Goal: Task Accomplishment & Management: Use online tool/utility

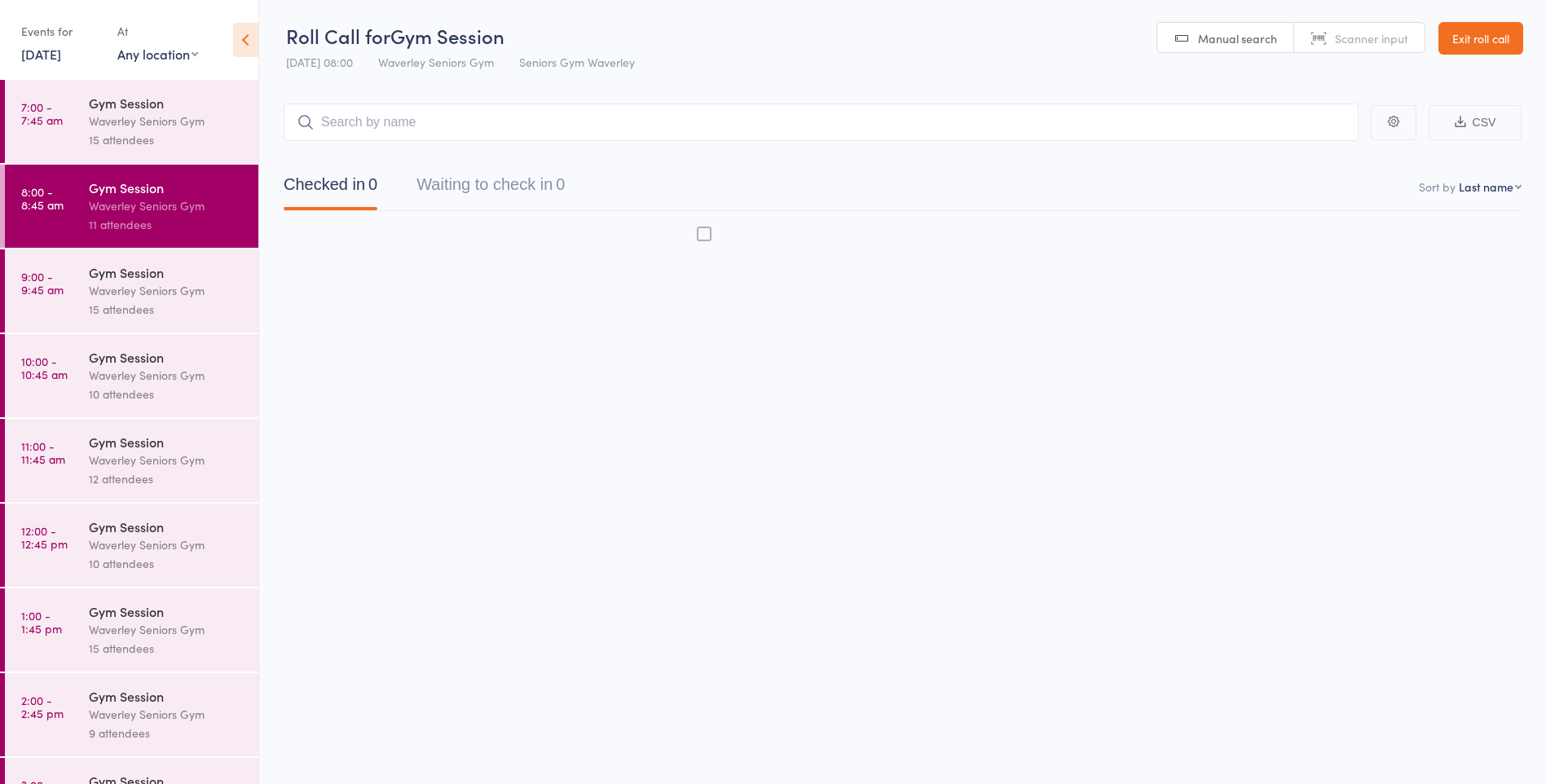
click at [97, 220] on div "11 attendees" at bounding box center [166, 224] width 156 height 19
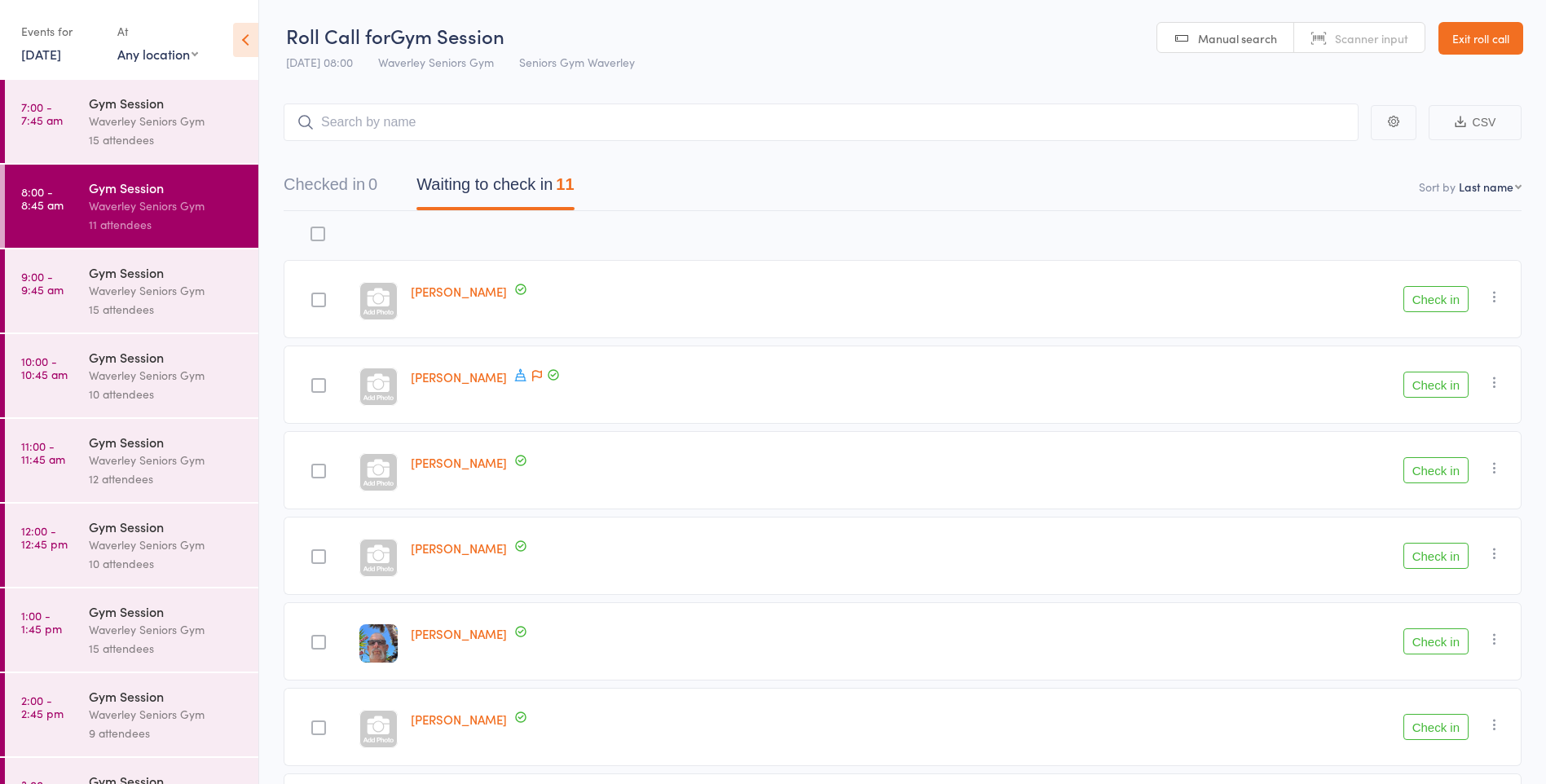
click at [1418, 381] on button "Check in" at bounding box center [1436, 385] width 65 height 26
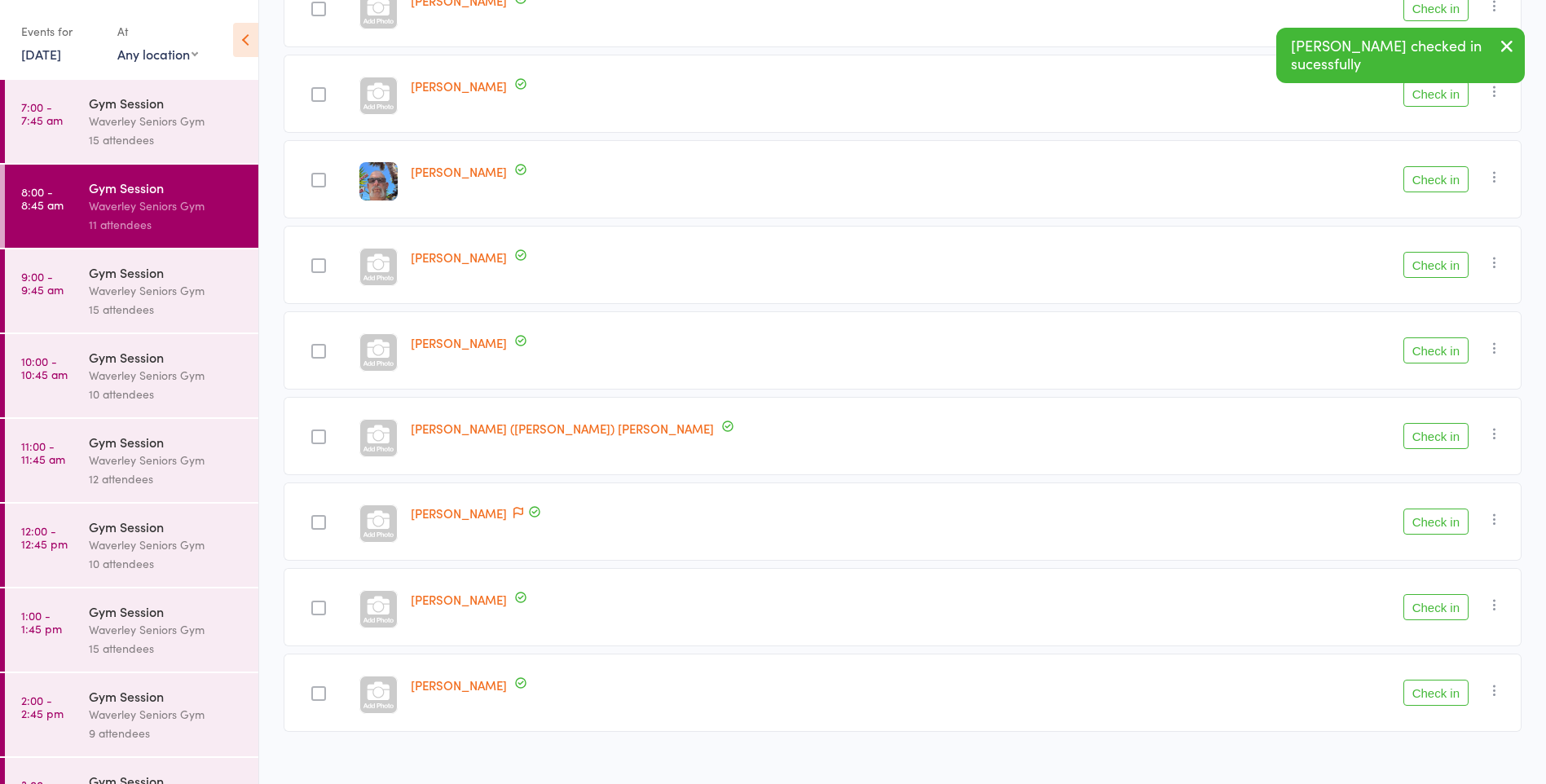
scroll to position [397, 0]
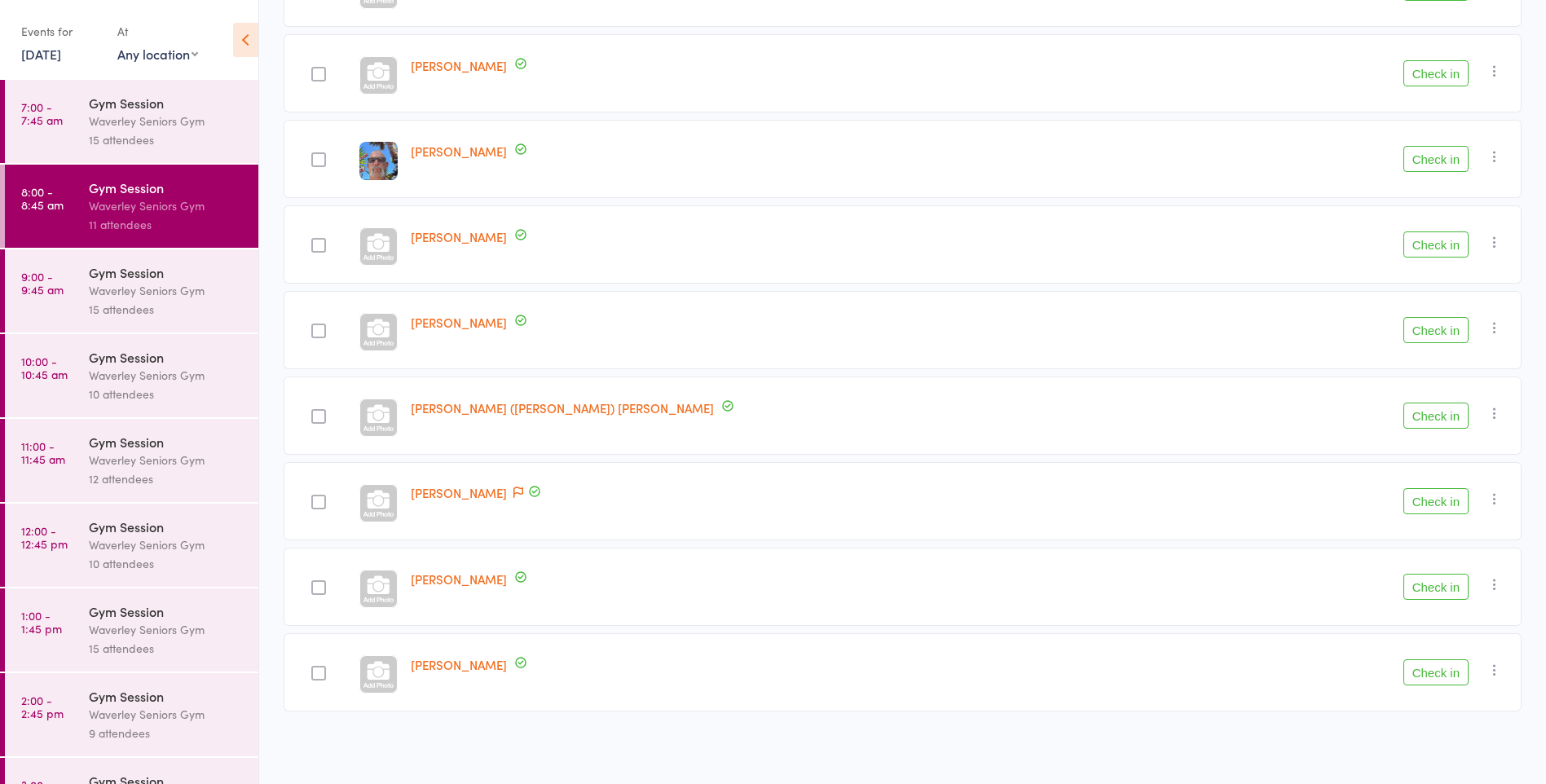
click at [1418, 489] on button "Check in" at bounding box center [1436, 501] width 65 height 26
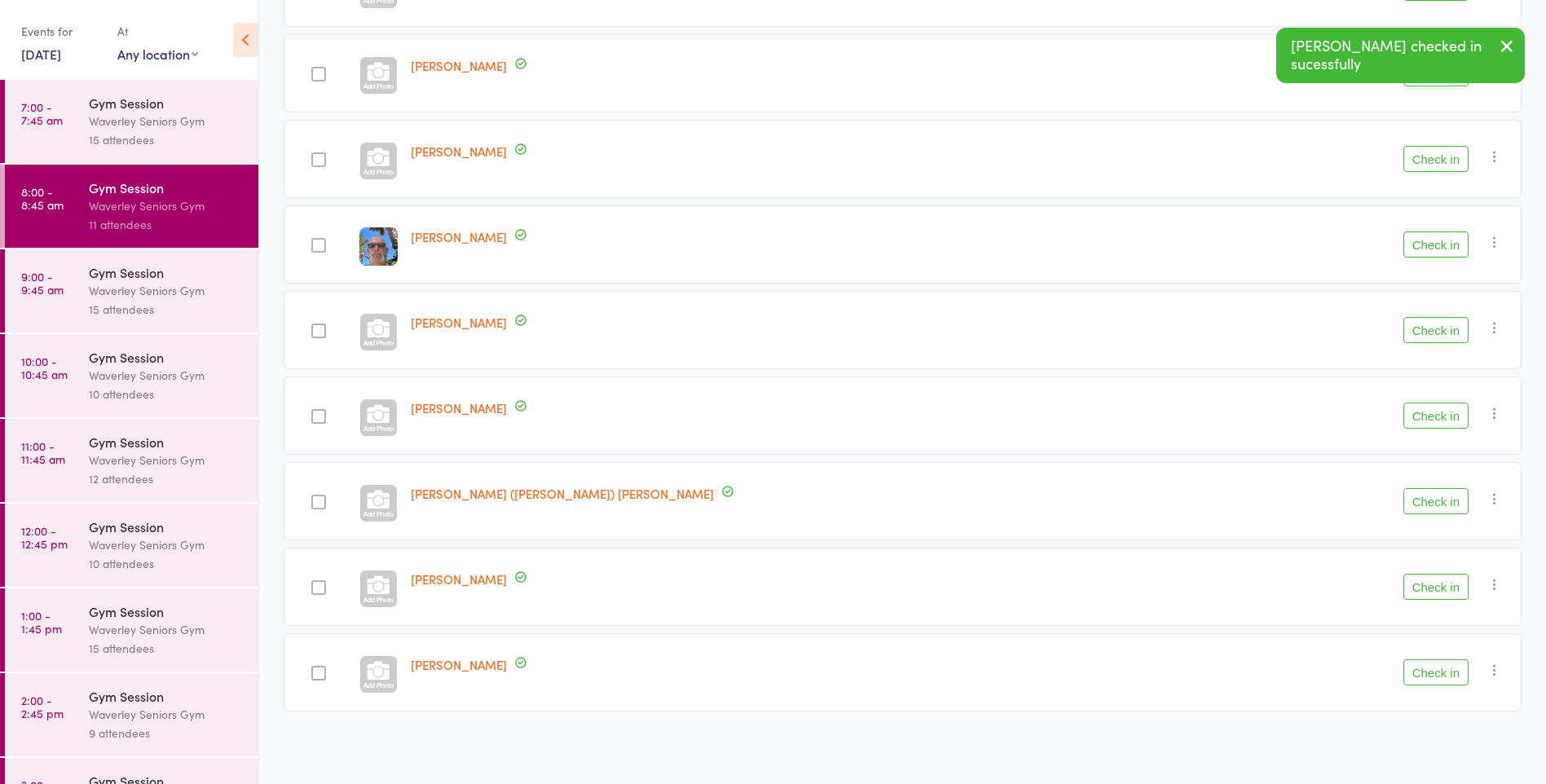
click at [1439, 242] on button "Check in" at bounding box center [1436, 245] width 65 height 26
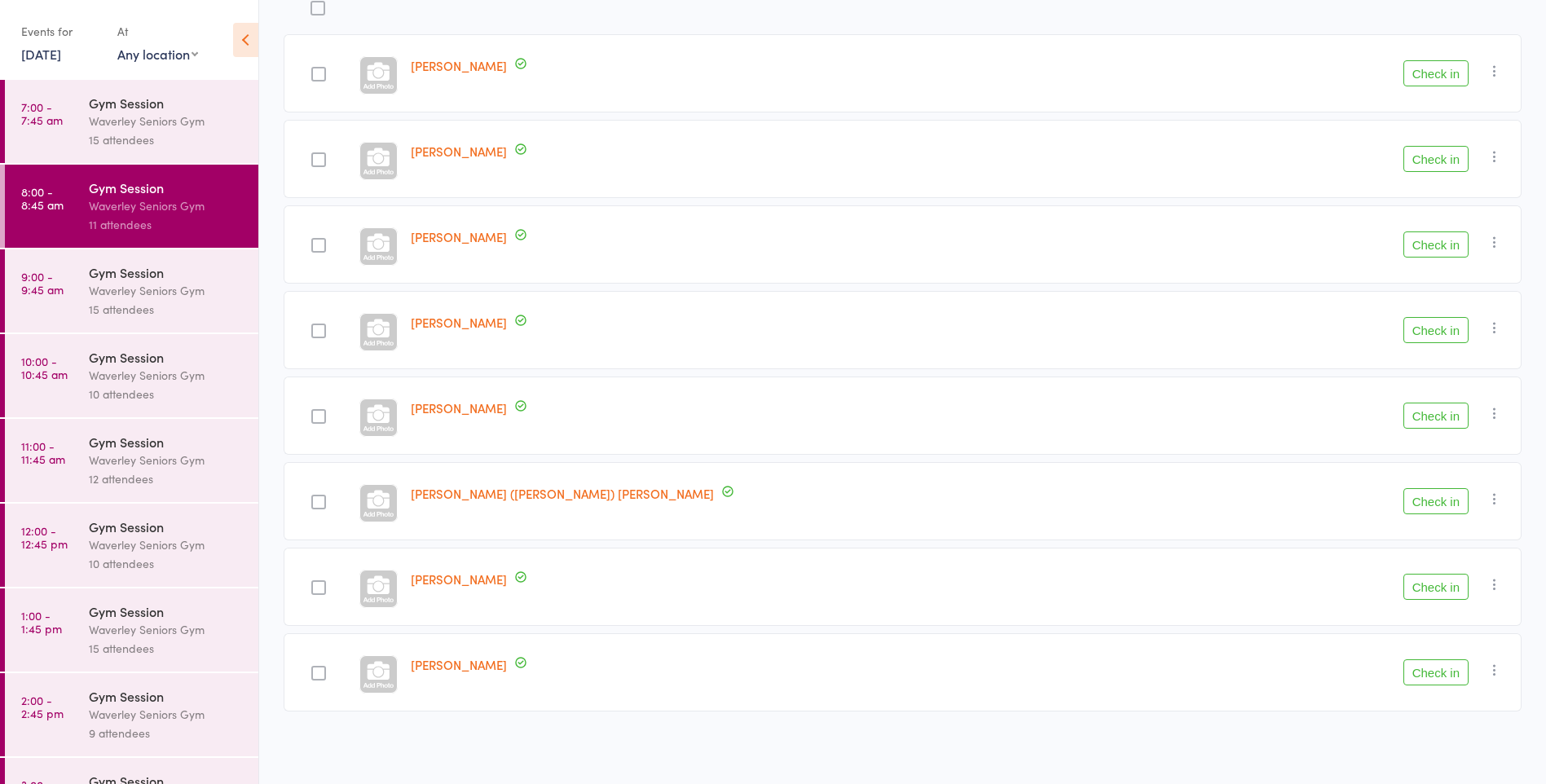
click at [326, 245] on div at bounding box center [319, 246] width 15 height 15
click at [314, 240] on input "checkbox" at bounding box center [314, 240] width 0 height 0
click at [1440, 249] on button "Check in" at bounding box center [1436, 245] width 65 height 26
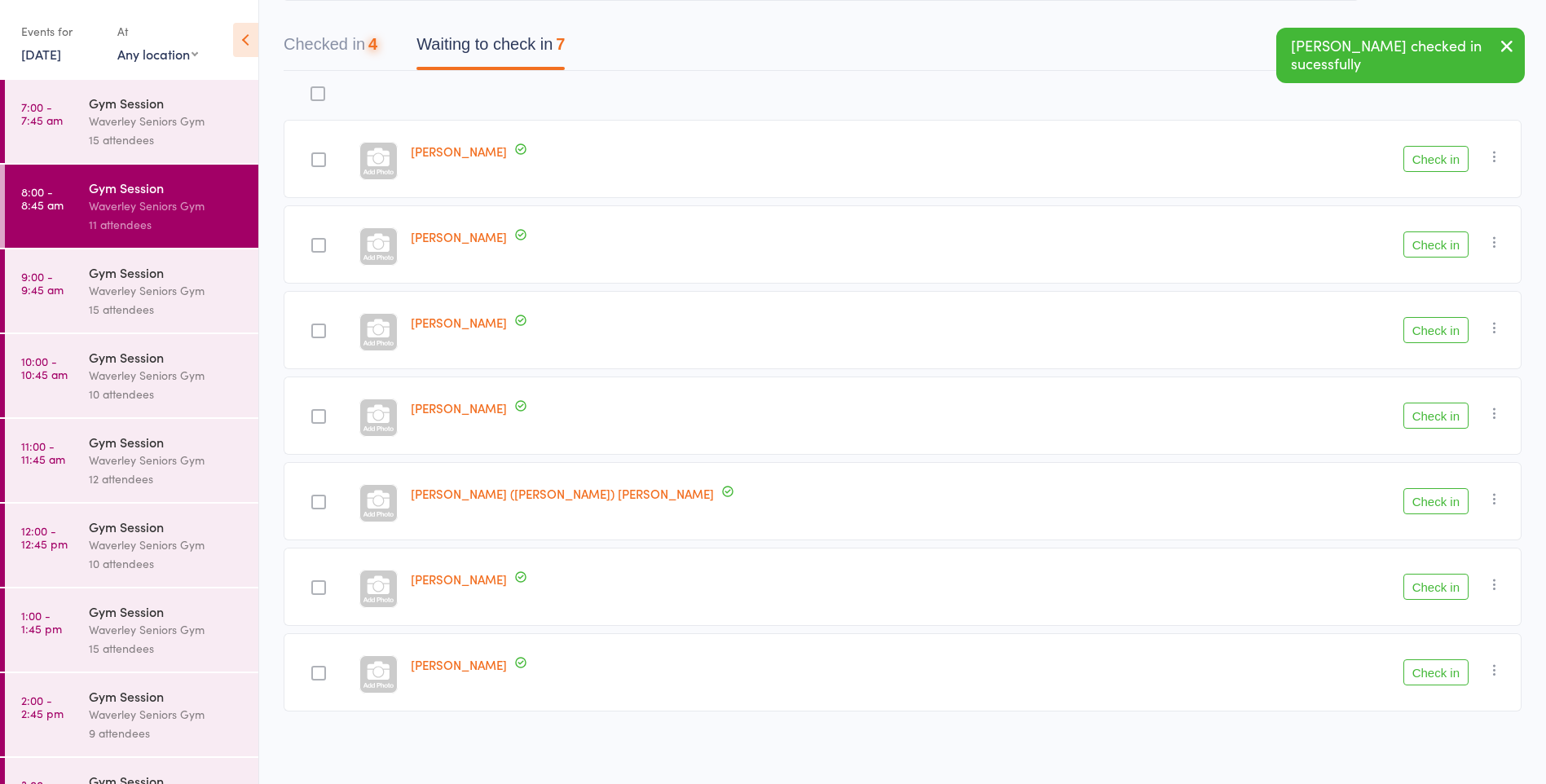
scroll to position [141, 0]
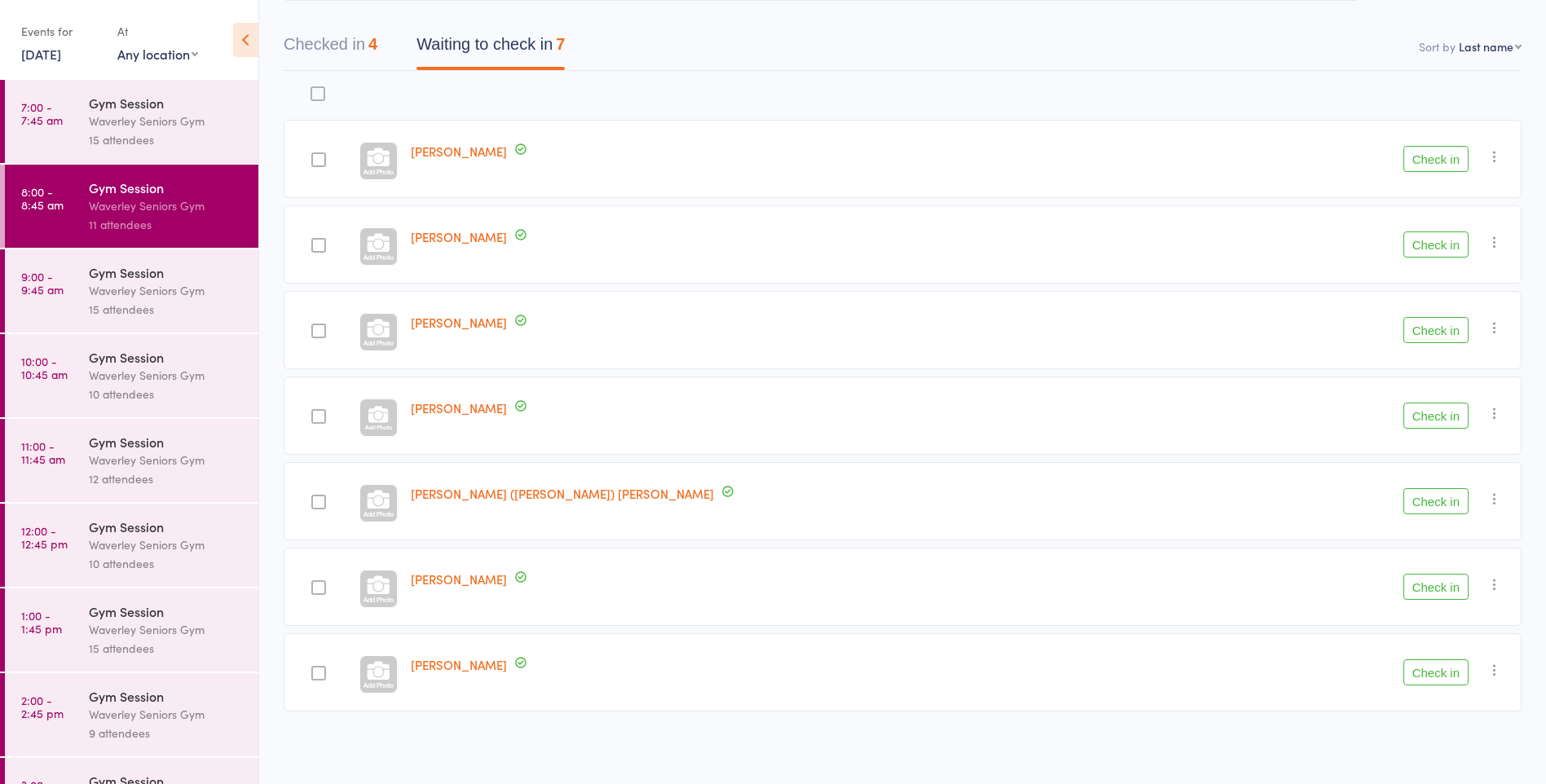
click at [397, 423] on div at bounding box center [378, 417] width 38 height 38
click at [1453, 407] on button "Check in" at bounding box center [1436, 416] width 65 height 26
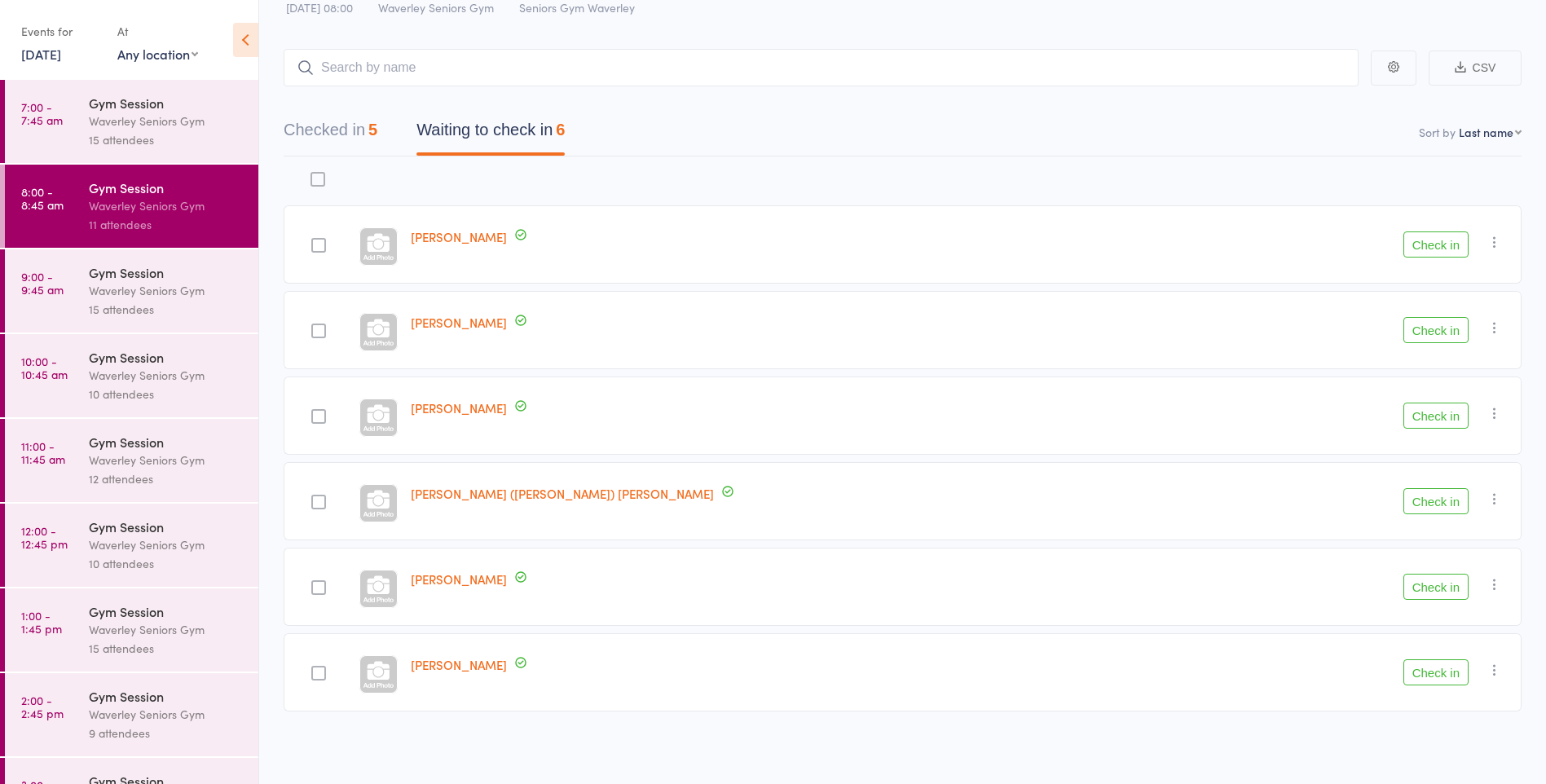
click at [1428, 593] on button "Check in" at bounding box center [1436, 587] width 65 height 26
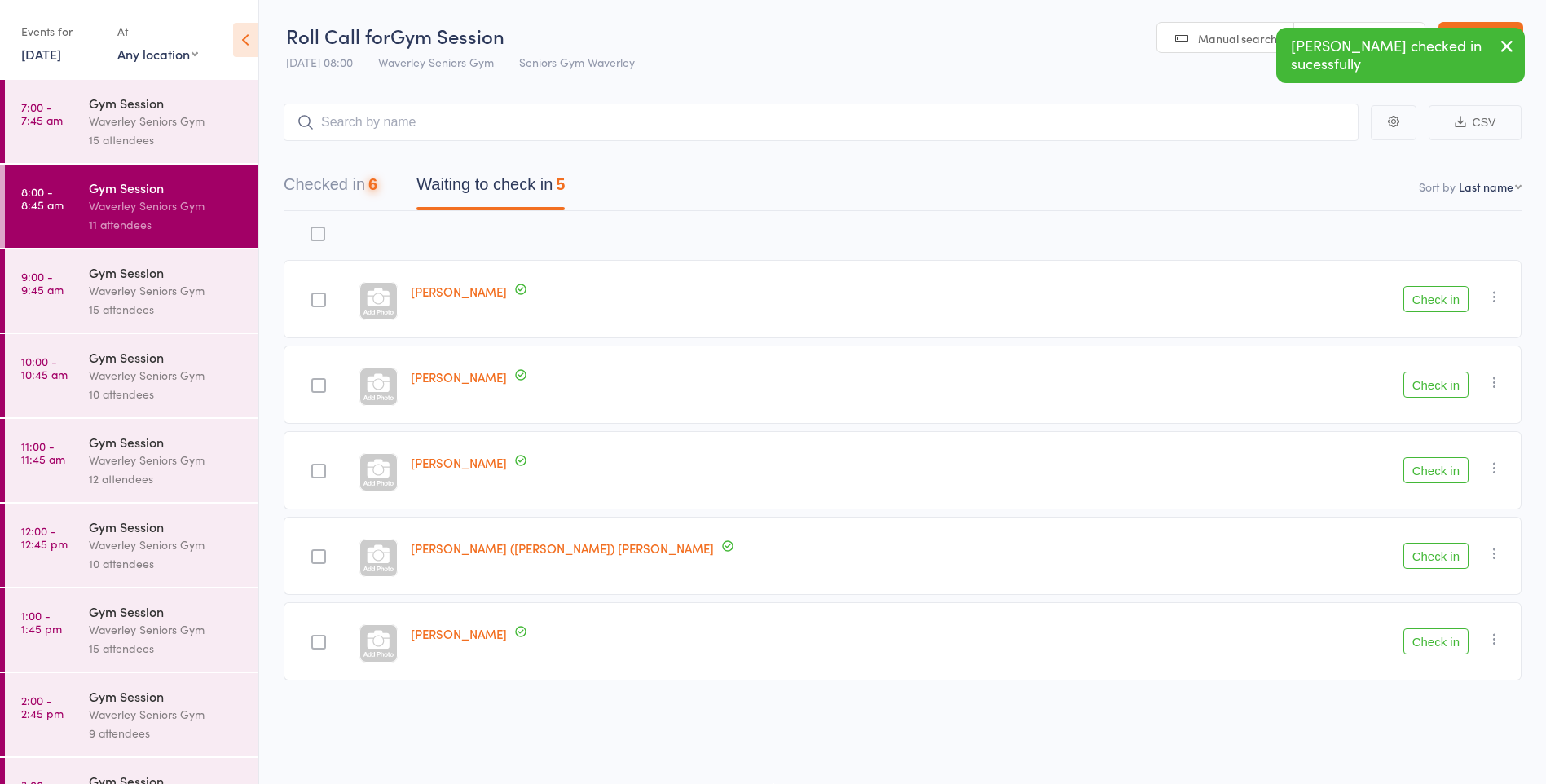
scroll to position [1, 0]
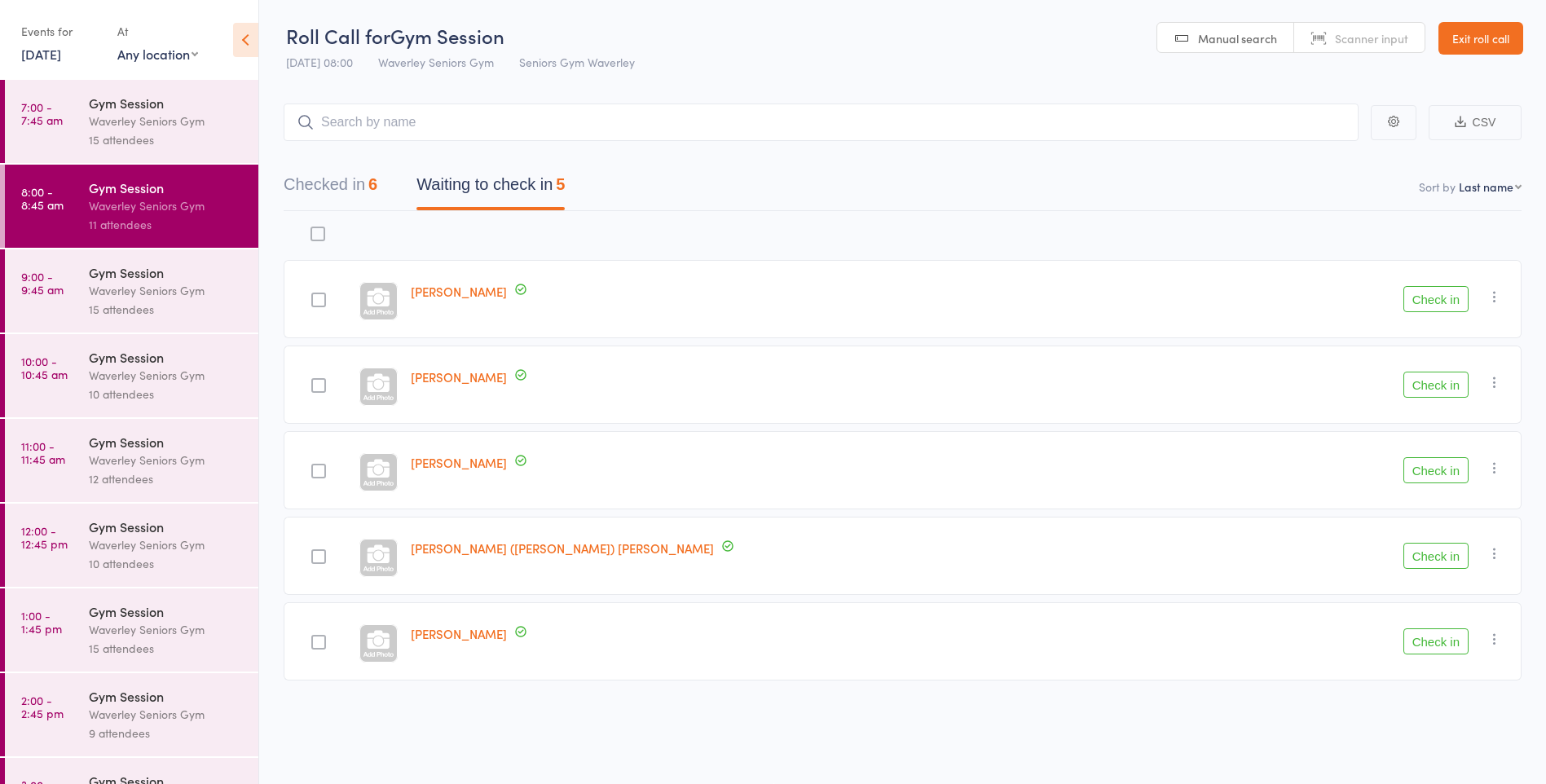
click at [1426, 378] on button "Check in" at bounding box center [1436, 385] width 65 height 26
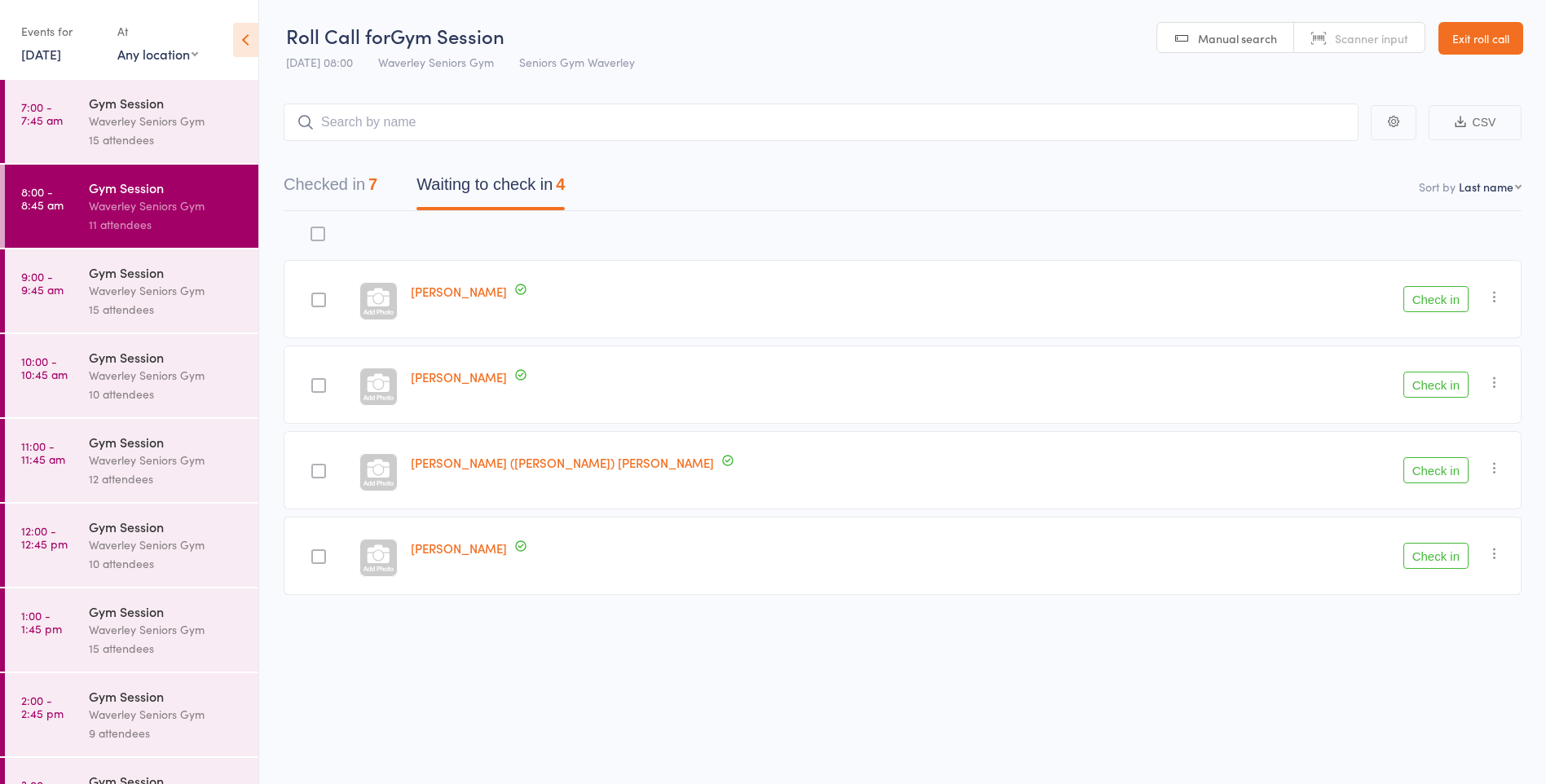
click at [1463, 391] on button "Check in" at bounding box center [1436, 385] width 65 height 26
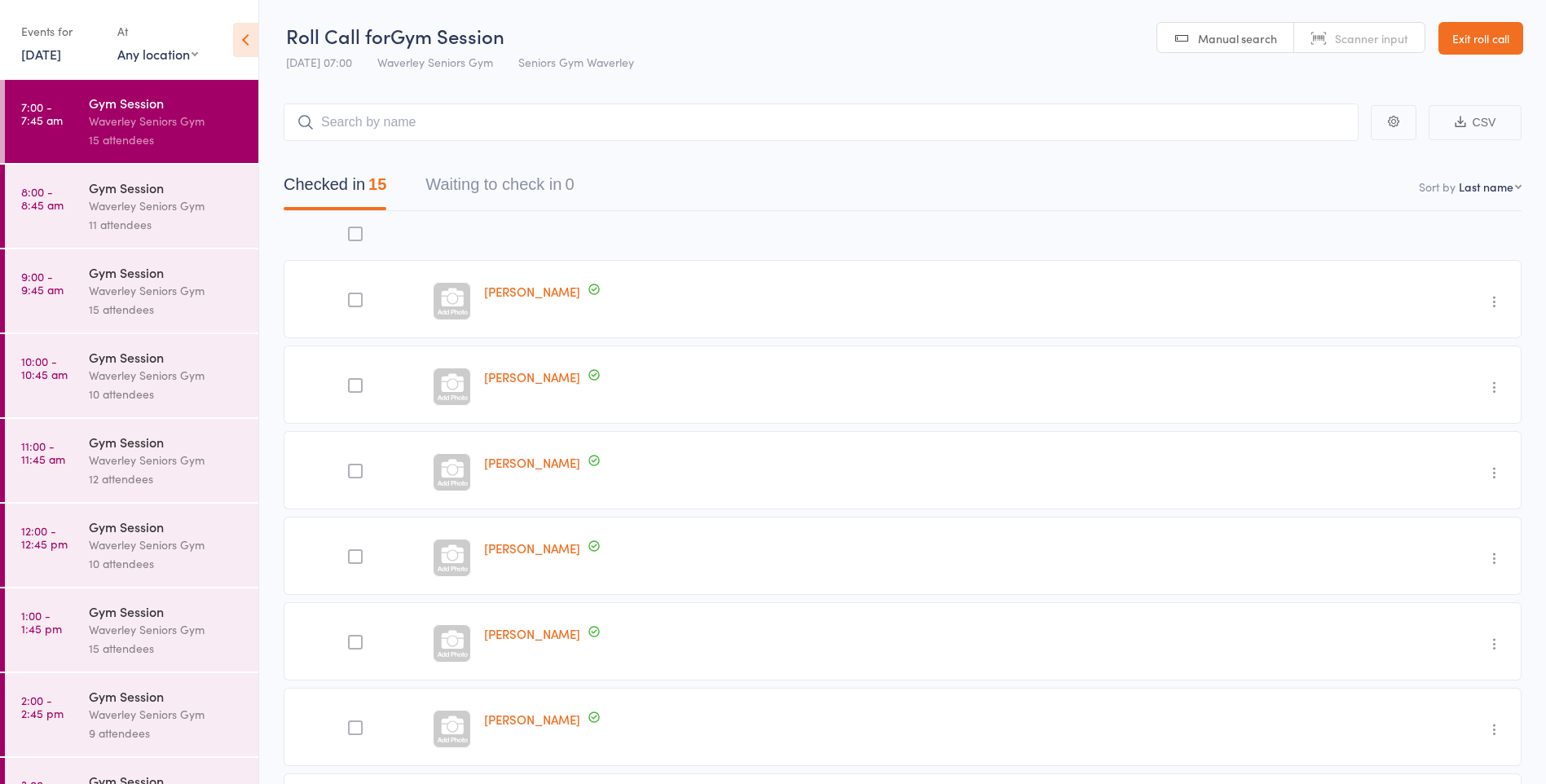
click at [119, 218] on div "11 attendees" at bounding box center [166, 224] width 156 height 19
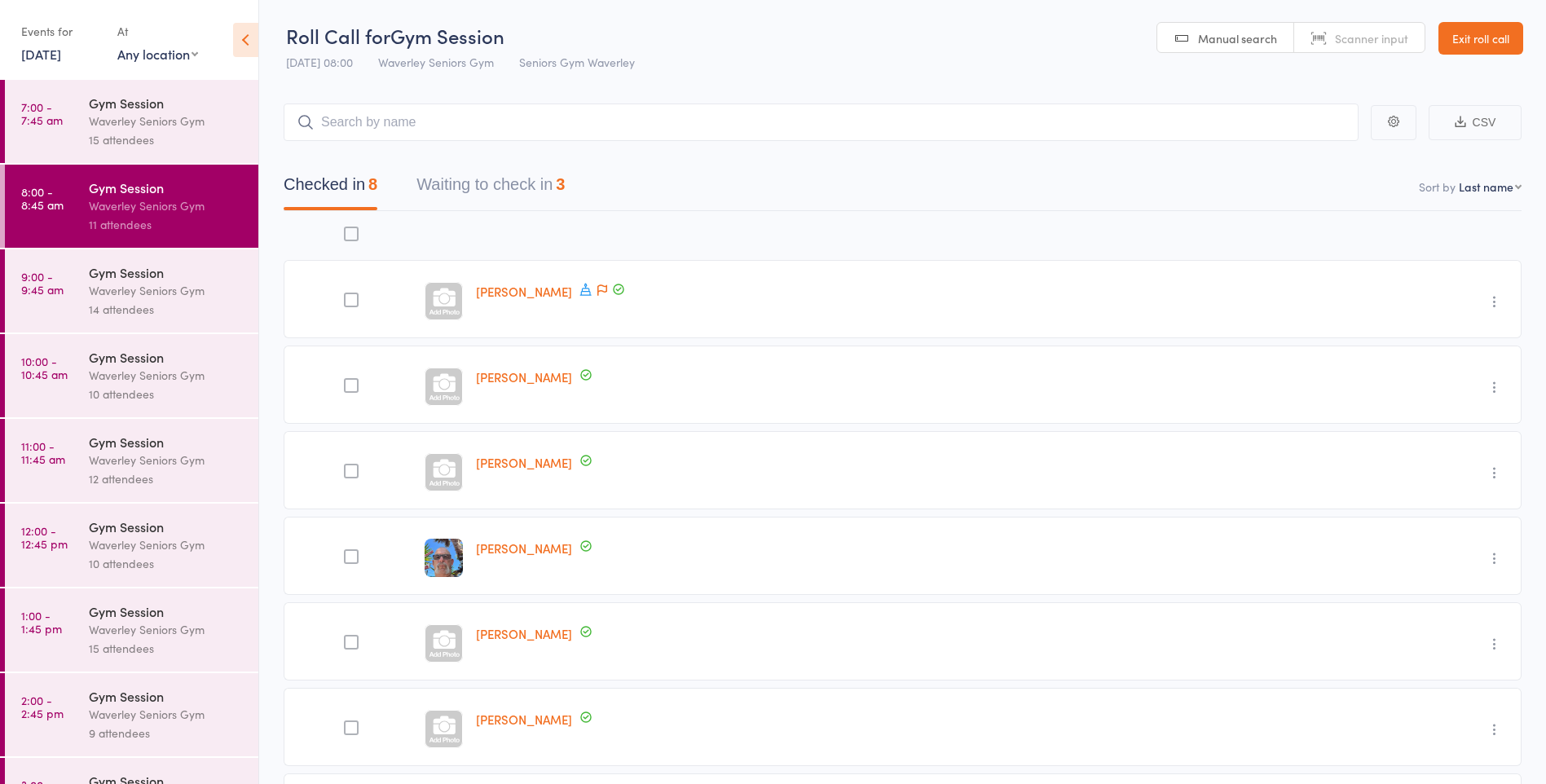
click at [553, 190] on button "Waiting to check in 3" at bounding box center [490, 189] width 149 height 43
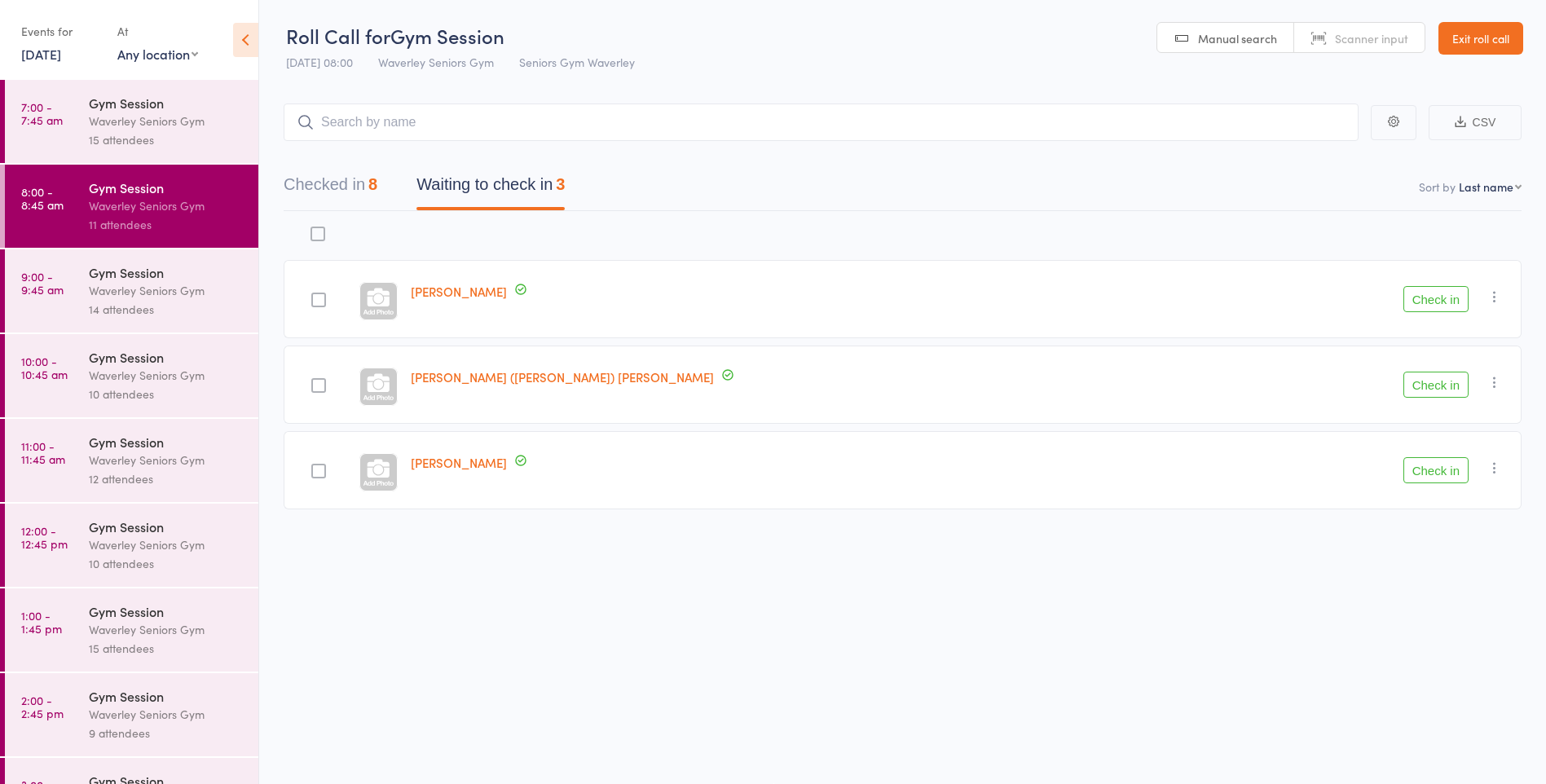
click at [1439, 293] on button "Check in" at bounding box center [1436, 299] width 65 height 26
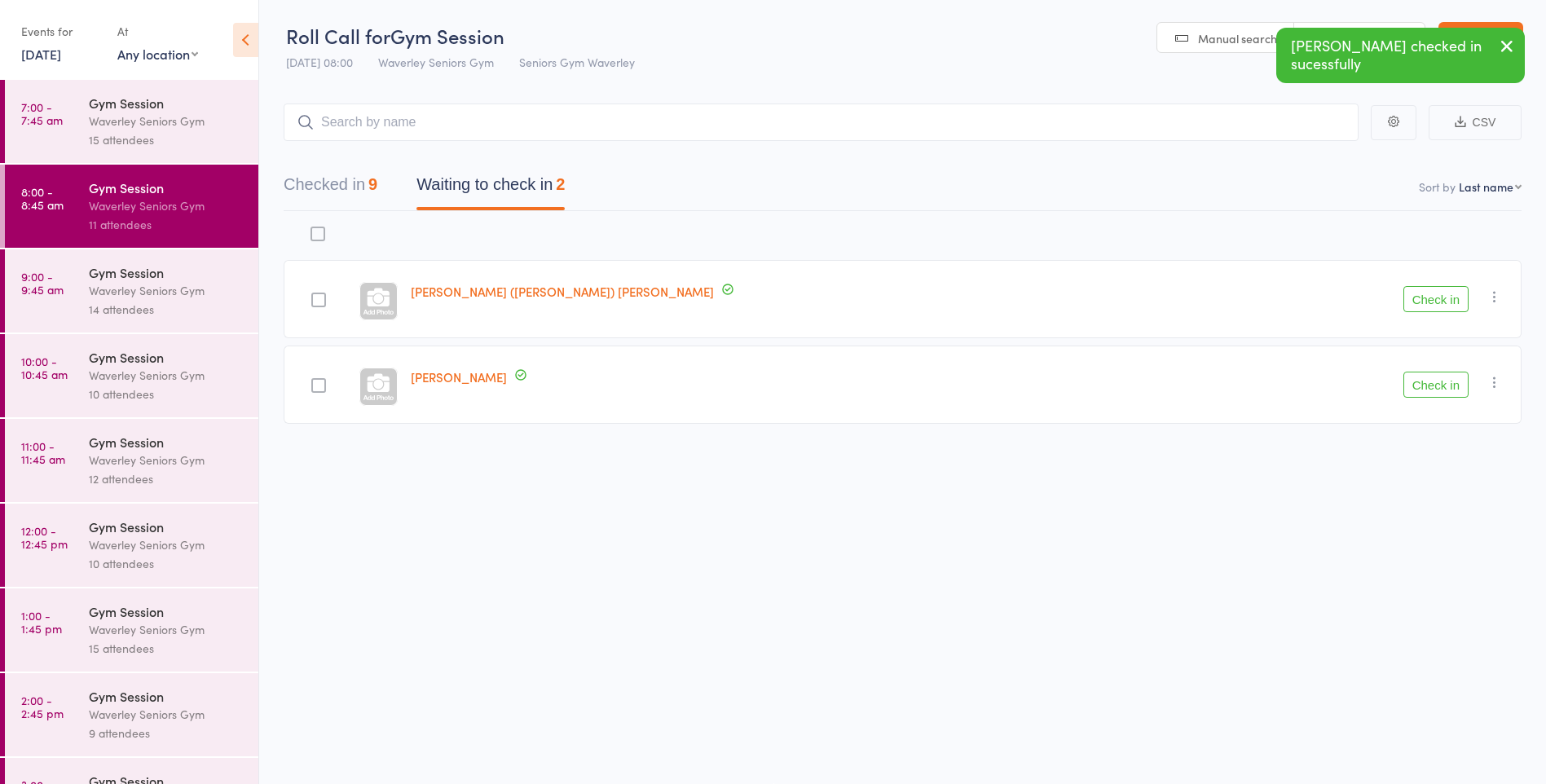
click at [1439, 391] on button "Check in" at bounding box center [1436, 385] width 65 height 26
click at [1445, 311] on button "Check in" at bounding box center [1436, 299] width 65 height 26
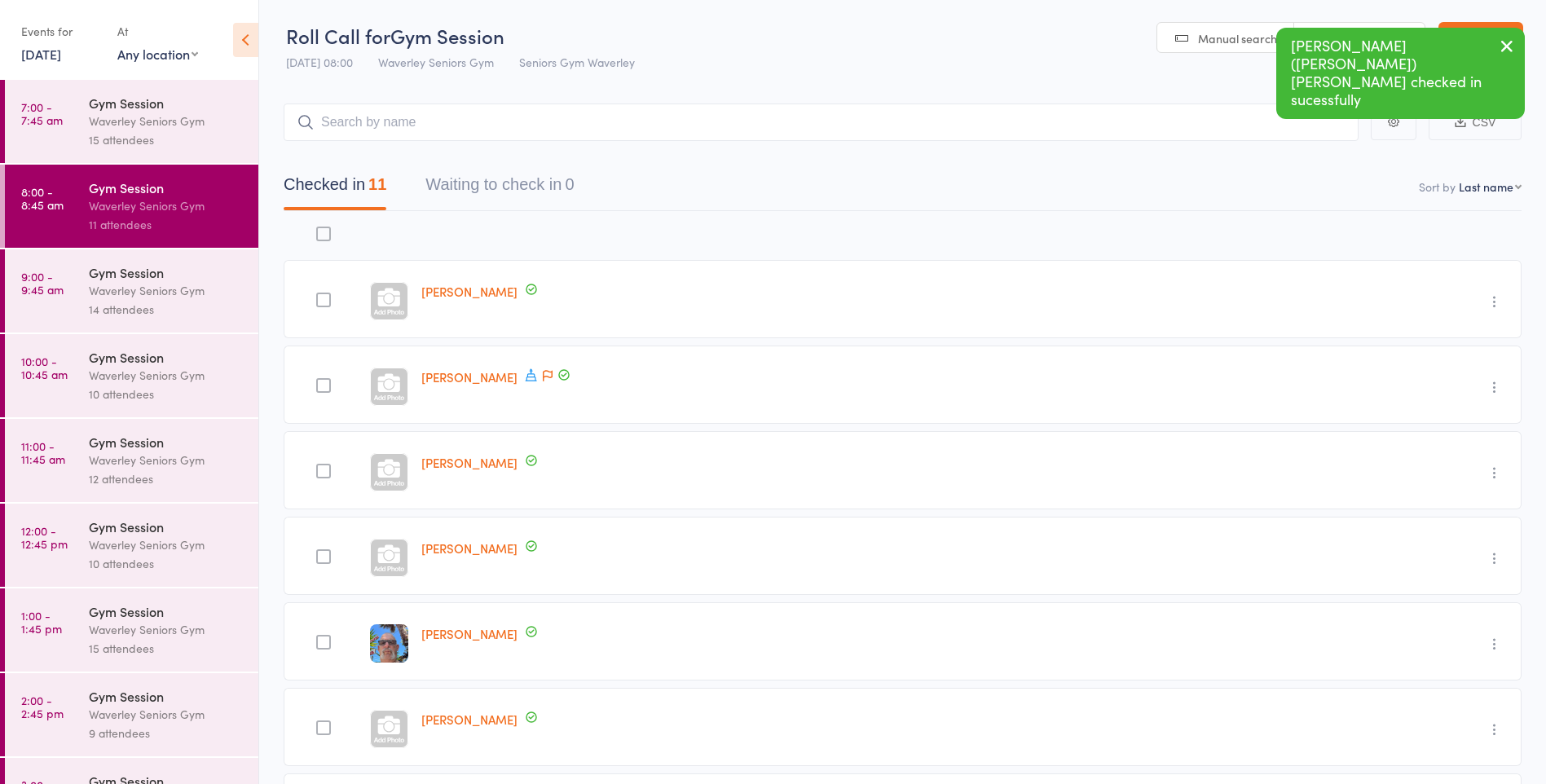
click at [130, 299] on div "Waverley Seniors Gym" at bounding box center [166, 291] width 156 height 19
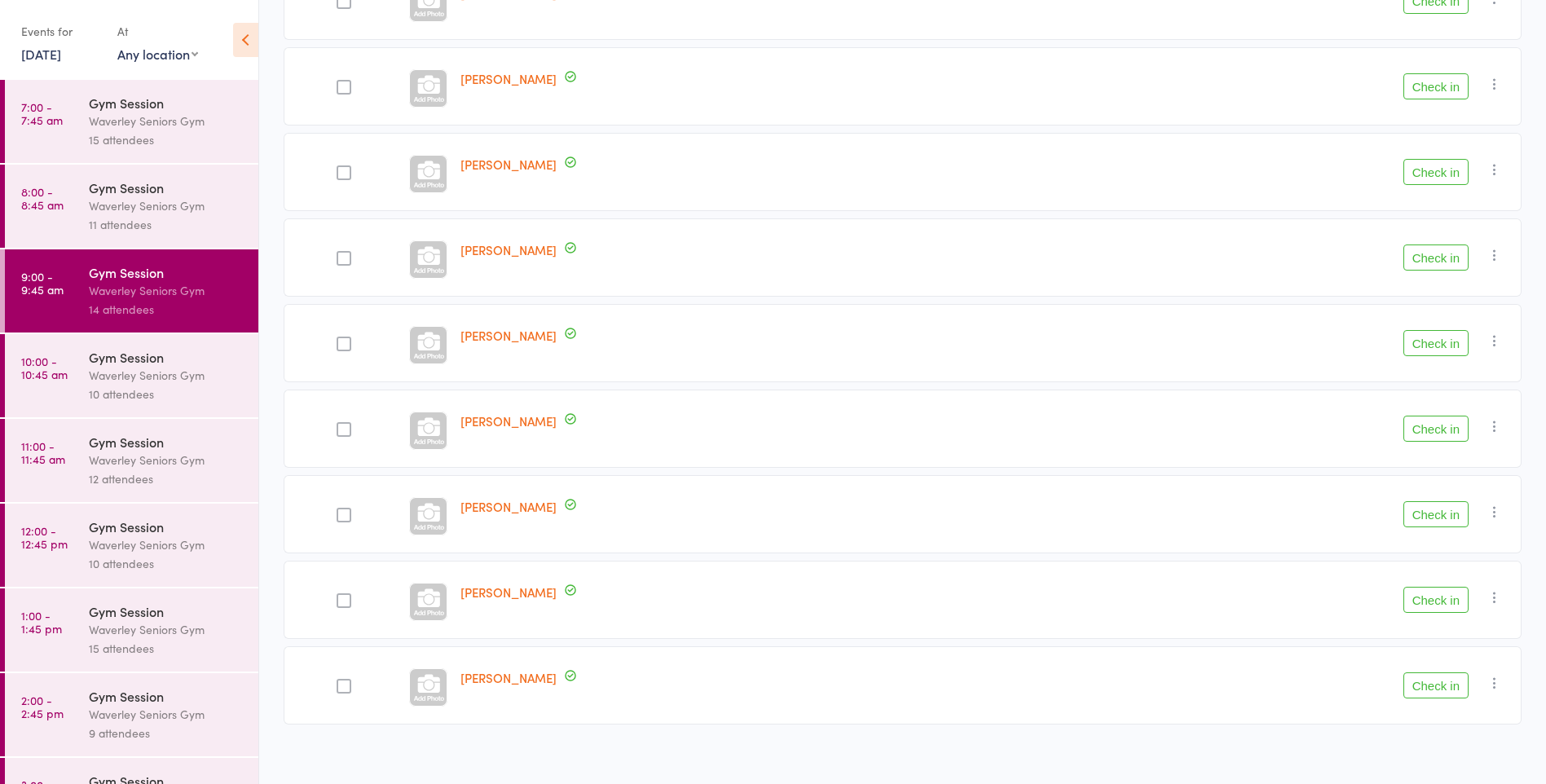
scroll to position [740, 0]
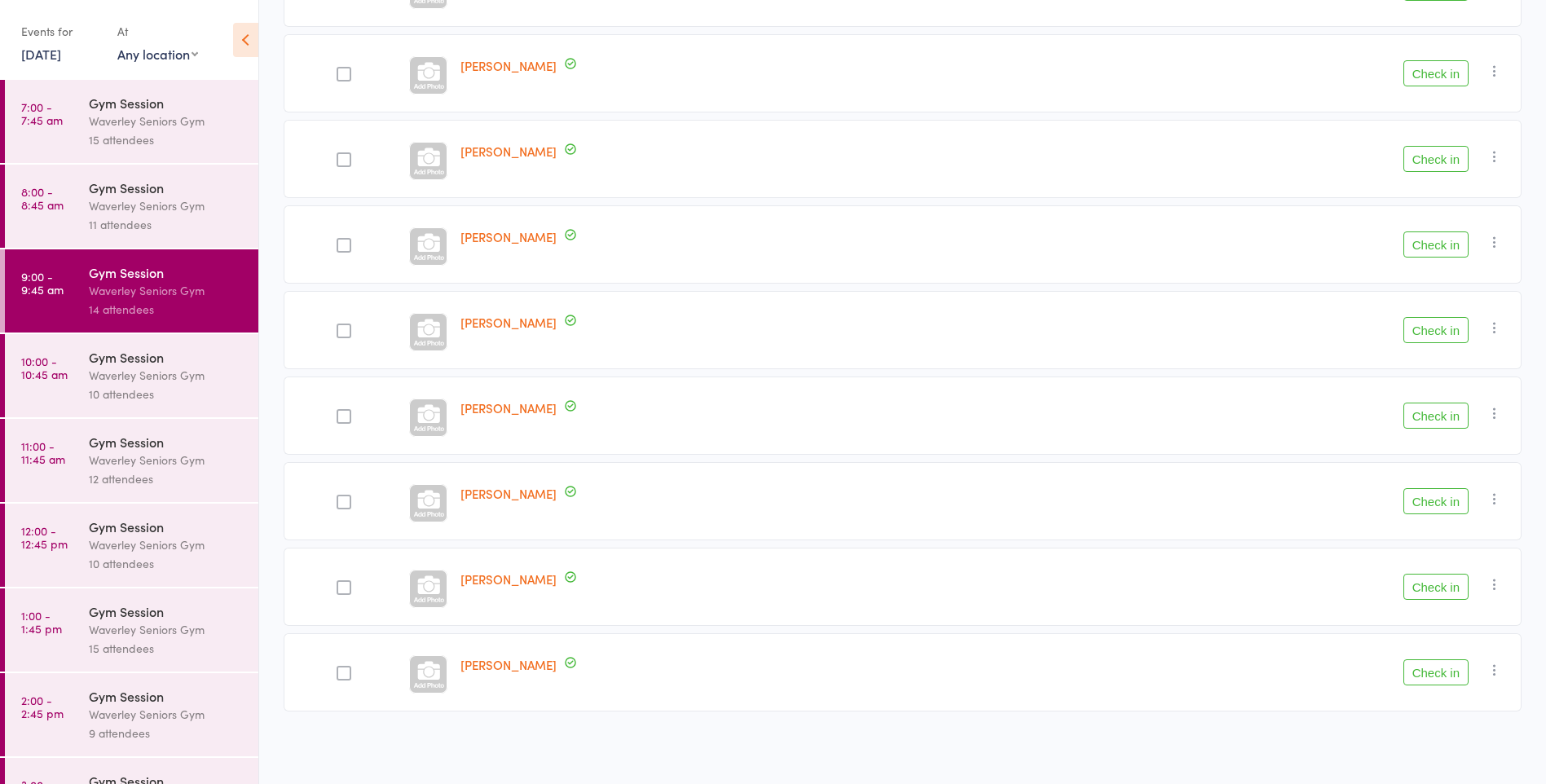
click at [129, 213] on div "Waverley Seniors Gym" at bounding box center [166, 206] width 156 height 19
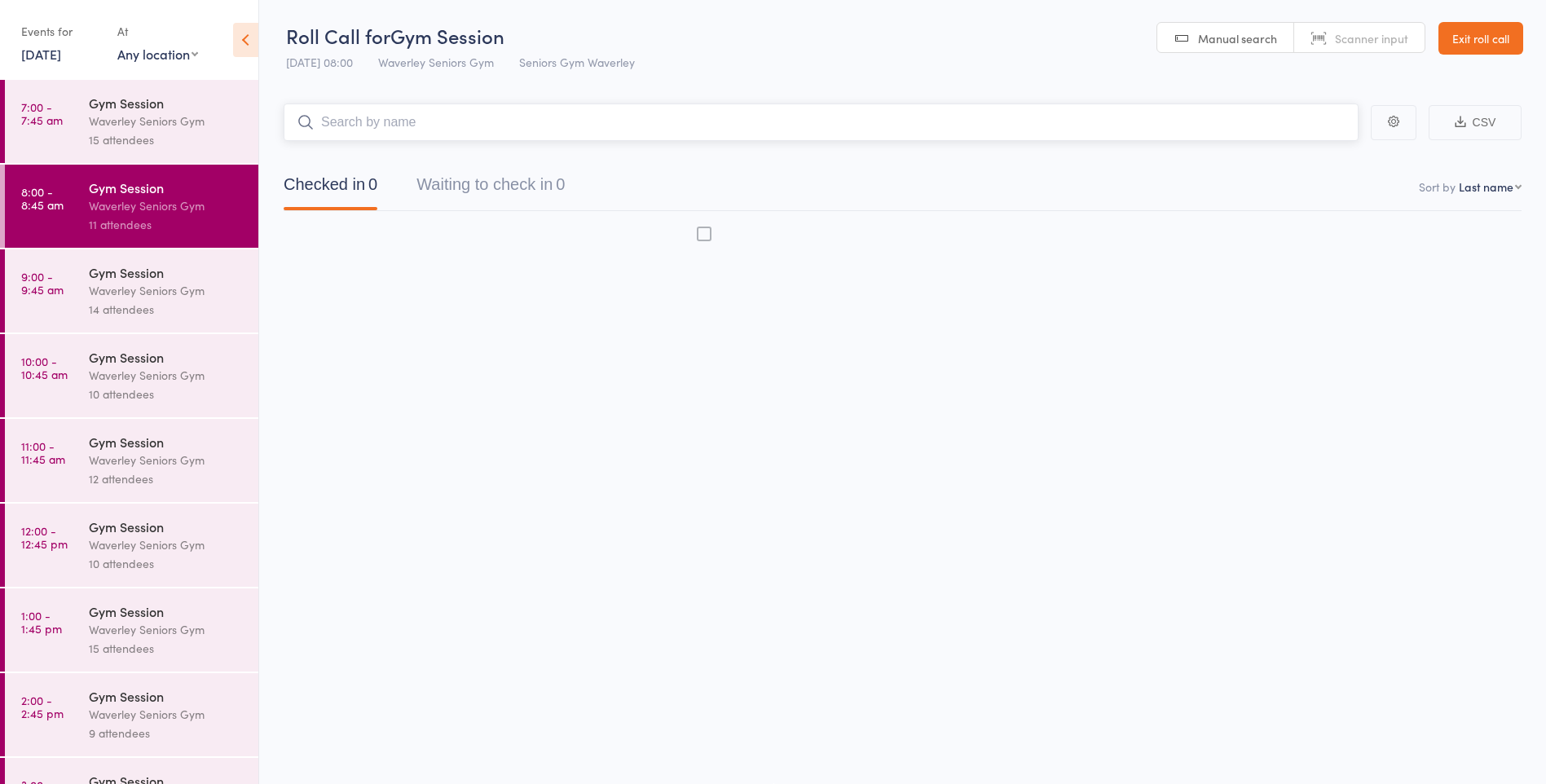
scroll to position [1, 0]
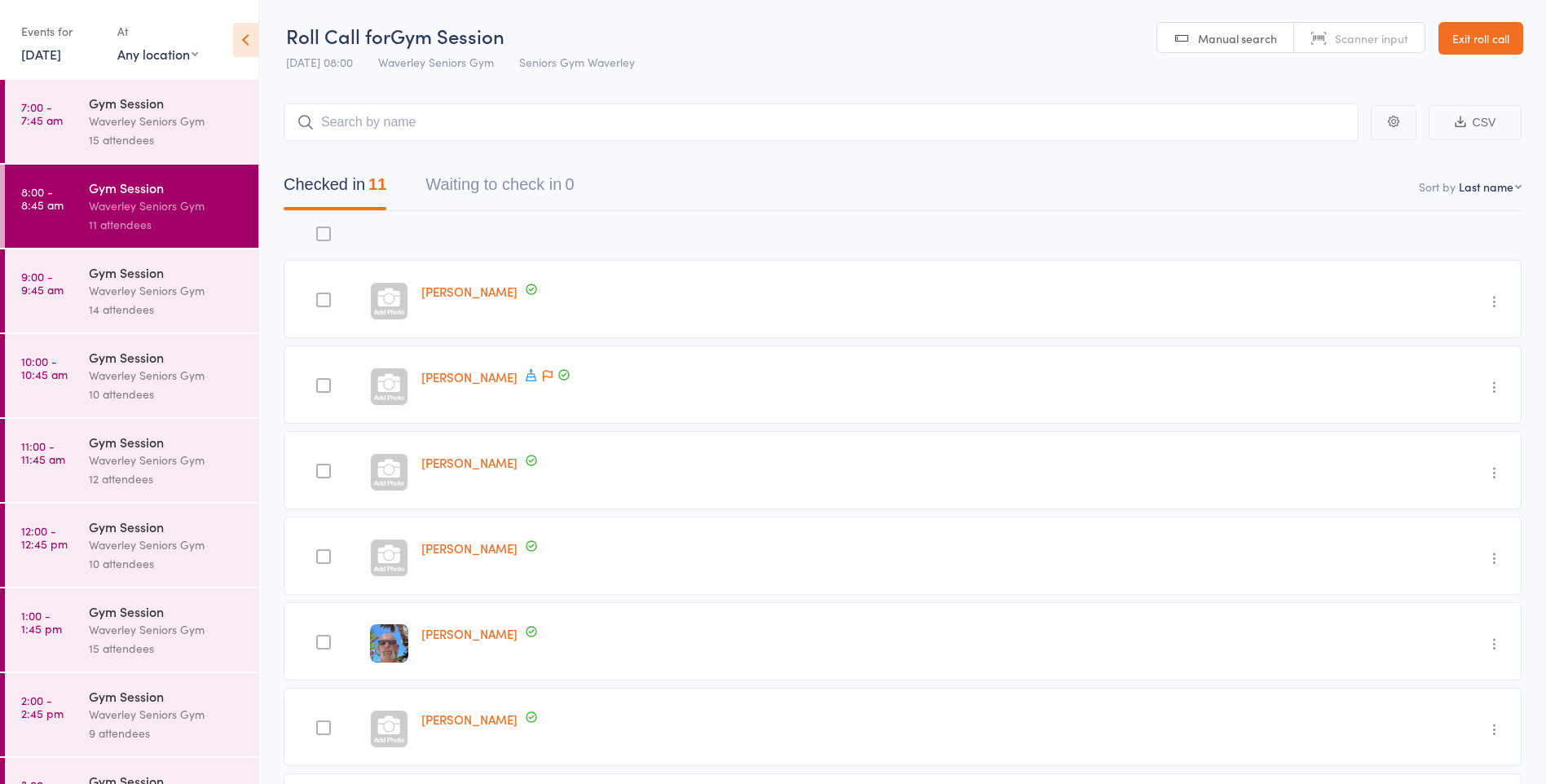
click at [120, 300] on div "14 attendees" at bounding box center [166, 309] width 156 height 19
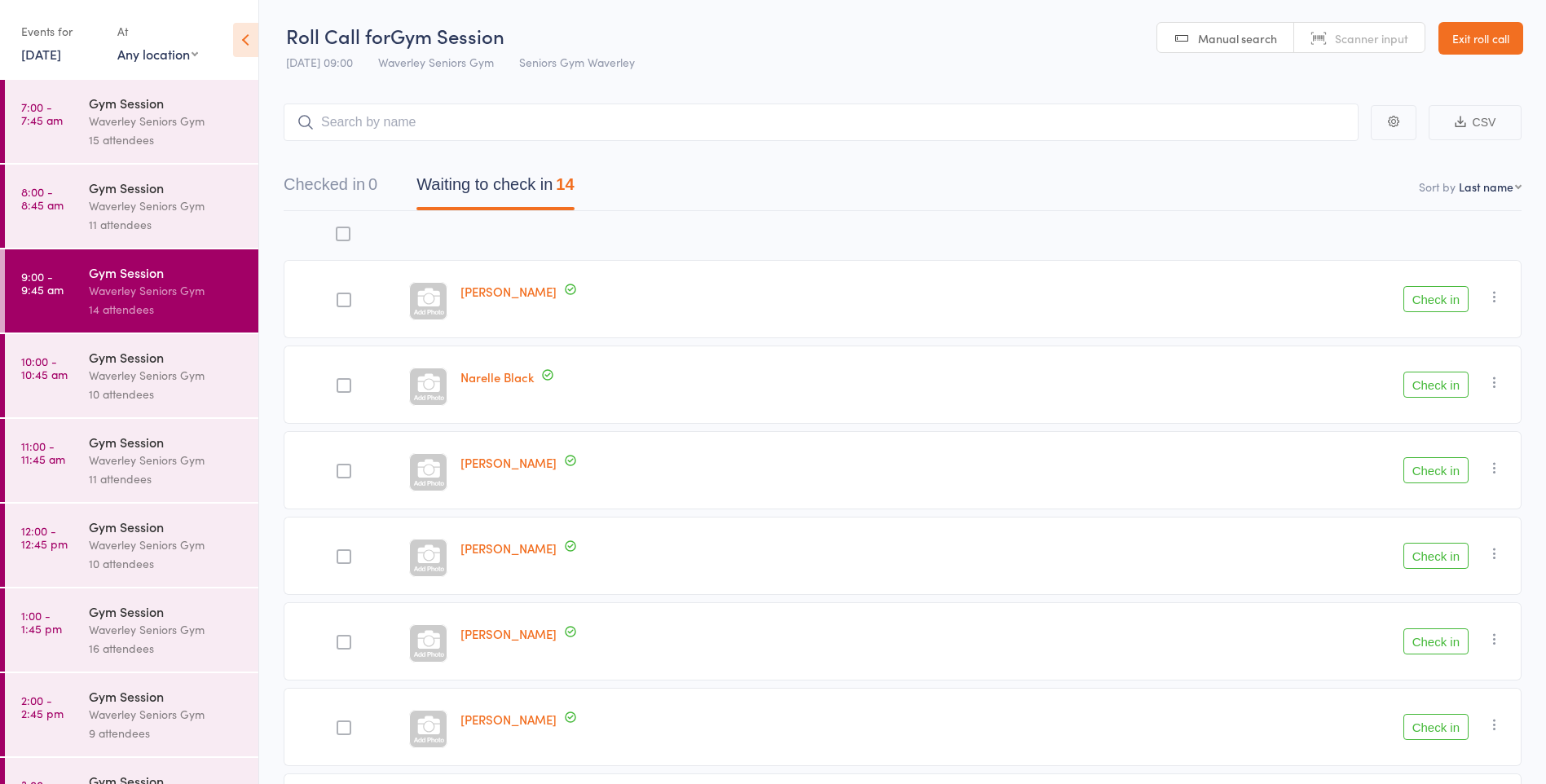
click at [1440, 389] on button "Check in" at bounding box center [1436, 385] width 65 height 26
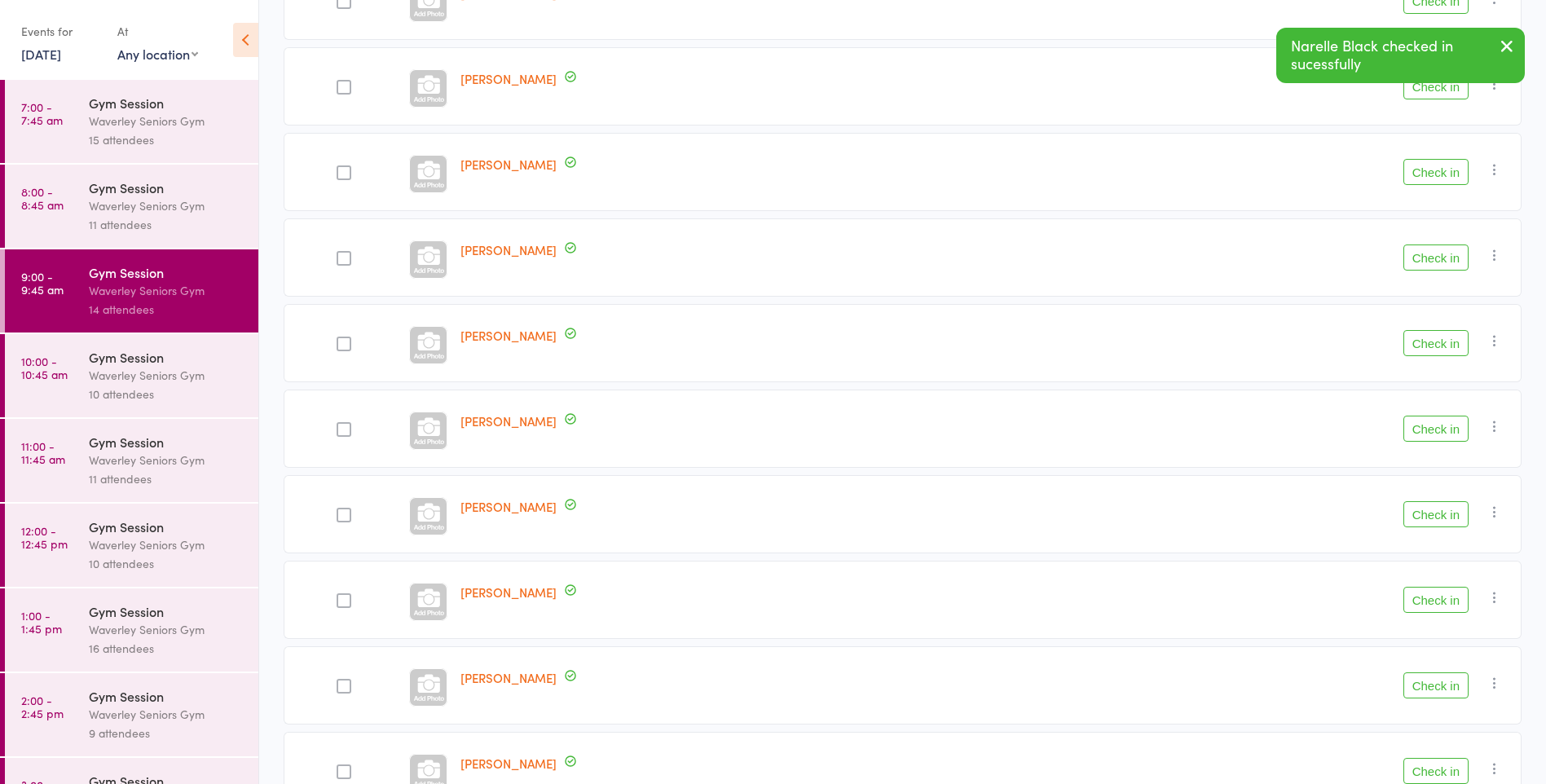
scroll to position [598, 0]
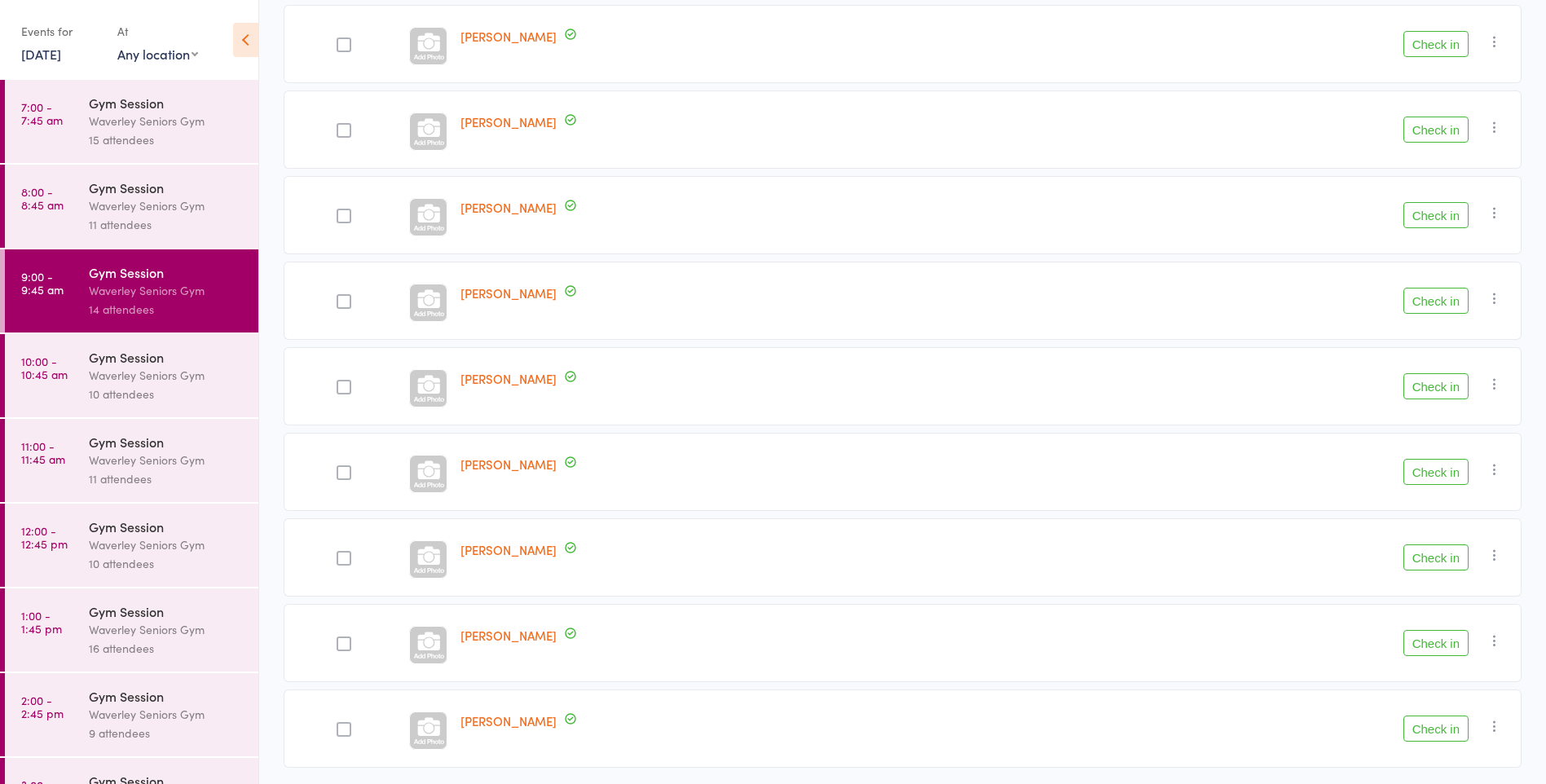
click at [1438, 388] on button "Check in" at bounding box center [1436, 386] width 65 height 26
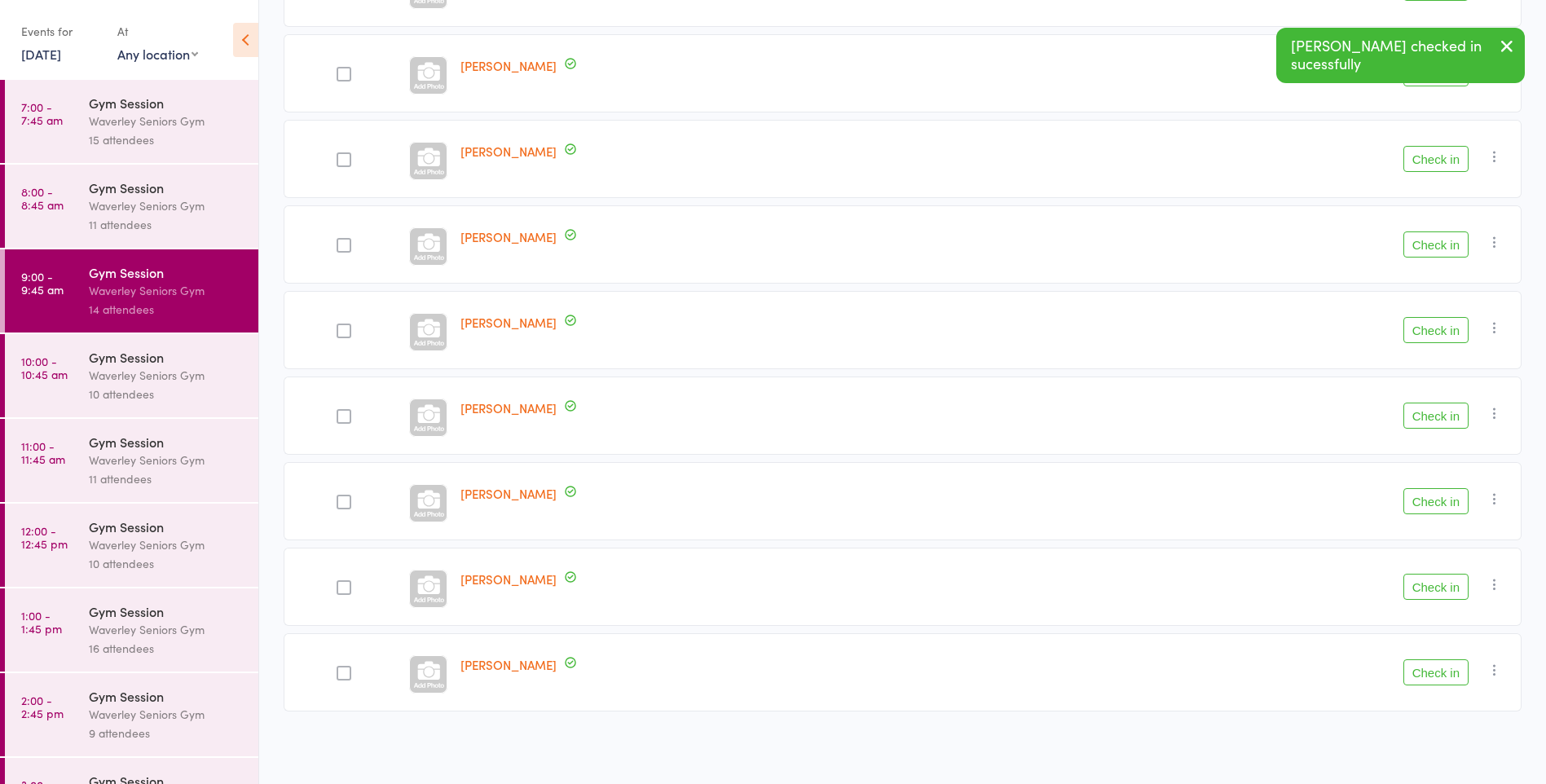
scroll to position [568, 0]
click at [1439, 417] on button "Check in" at bounding box center [1436, 416] width 65 height 26
click at [1426, 257] on button "Check in" at bounding box center [1436, 245] width 65 height 26
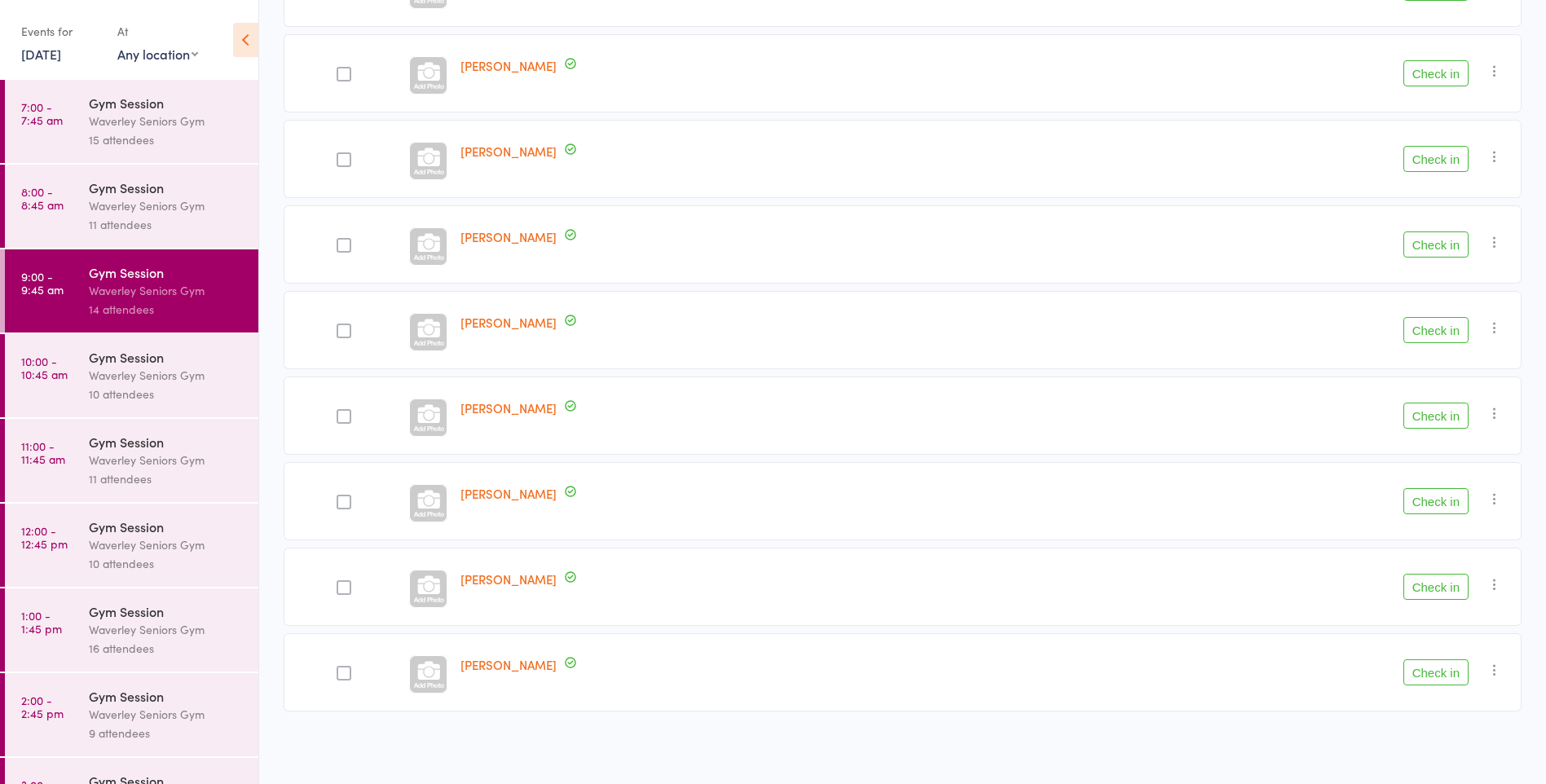
click at [1444, 81] on button "Check in" at bounding box center [1436, 74] width 65 height 26
click at [1448, 85] on button "Check in" at bounding box center [1436, 74] width 65 height 26
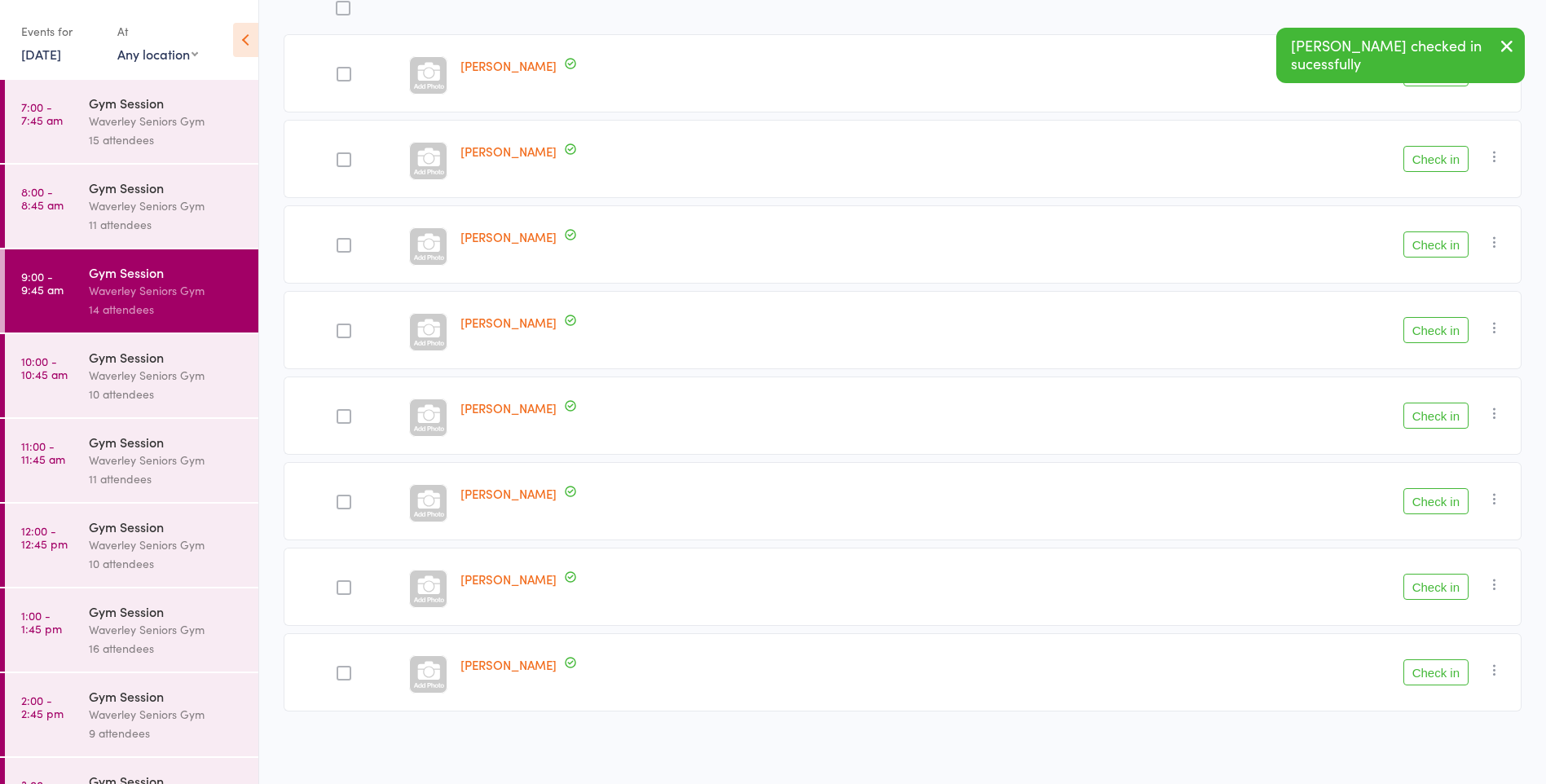
scroll to position [226, 0]
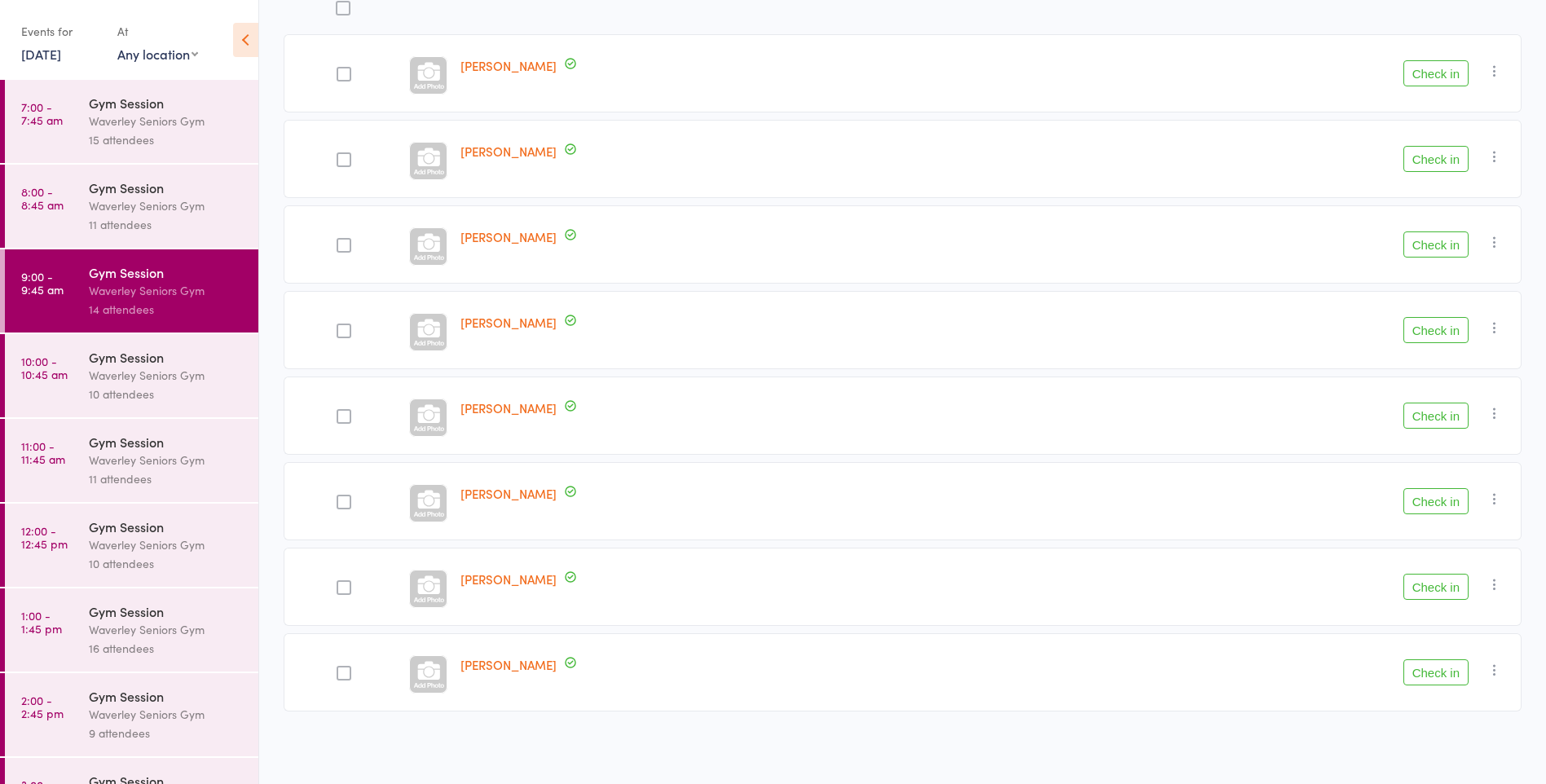
click at [1432, 69] on button "Check in" at bounding box center [1436, 74] width 65 height 26
click at [1420, 505] on button "Check in" at bounding box center [1436, 501] width 65 height 26
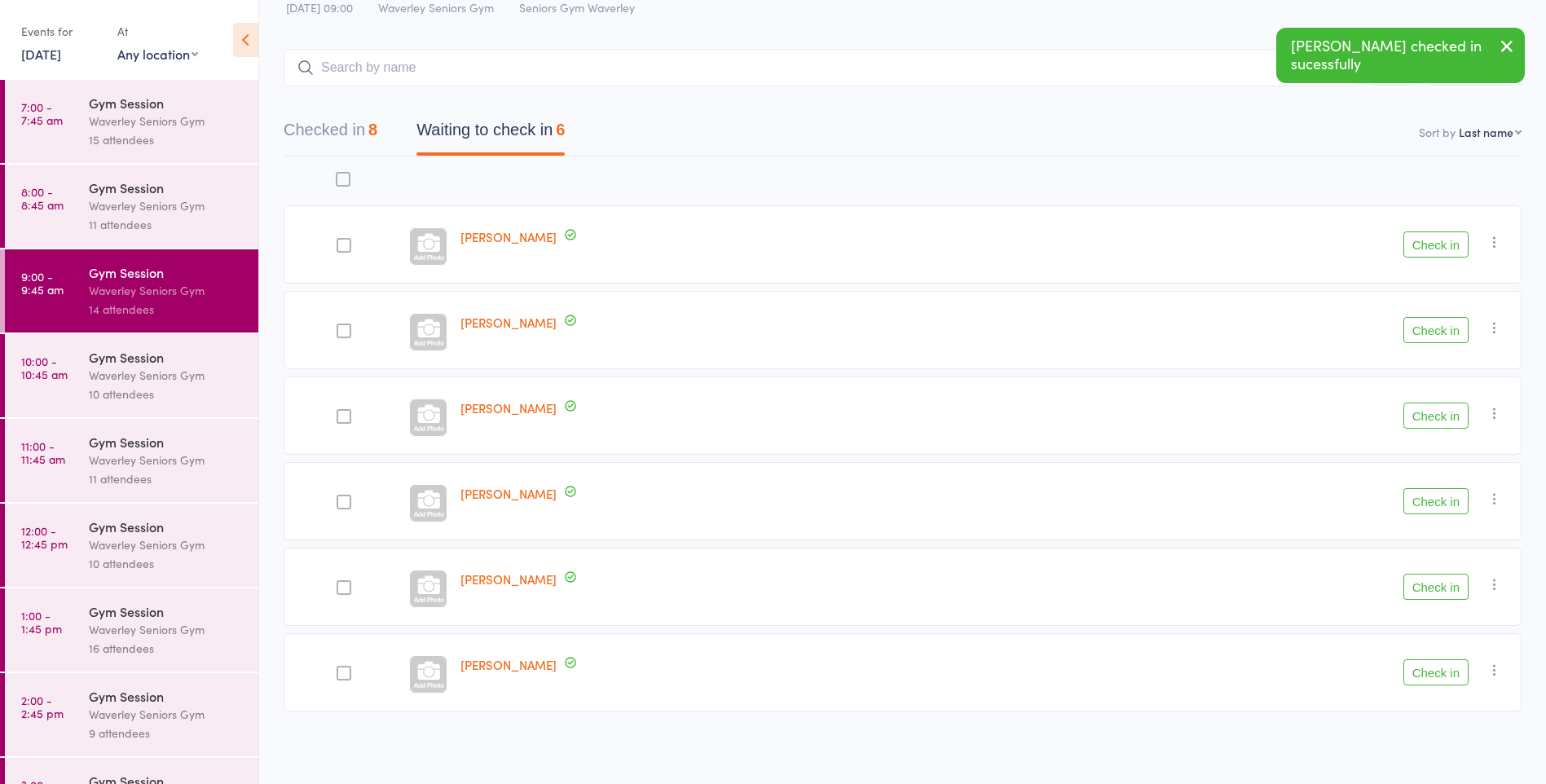
click at [1439, 591] on button "Check in" at bounding box center [1436, 587] width 65 height 26
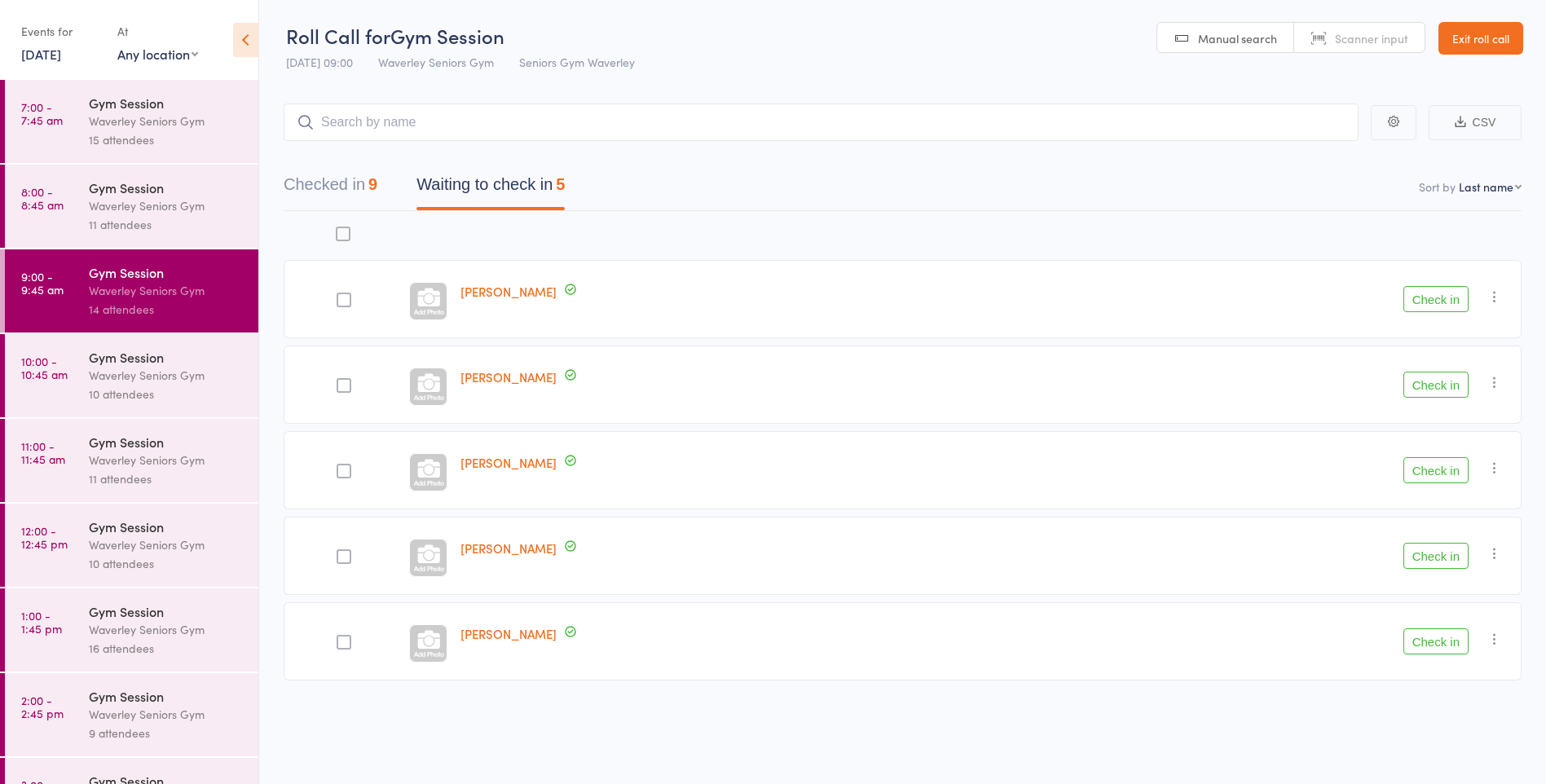
click at [1435, 551] on button "Check in" at bounding box center [1436, 556] width 65 height 26
click at [1432, 563] on button "Check in" at bounding box center [1436, 556] width 65 height 26
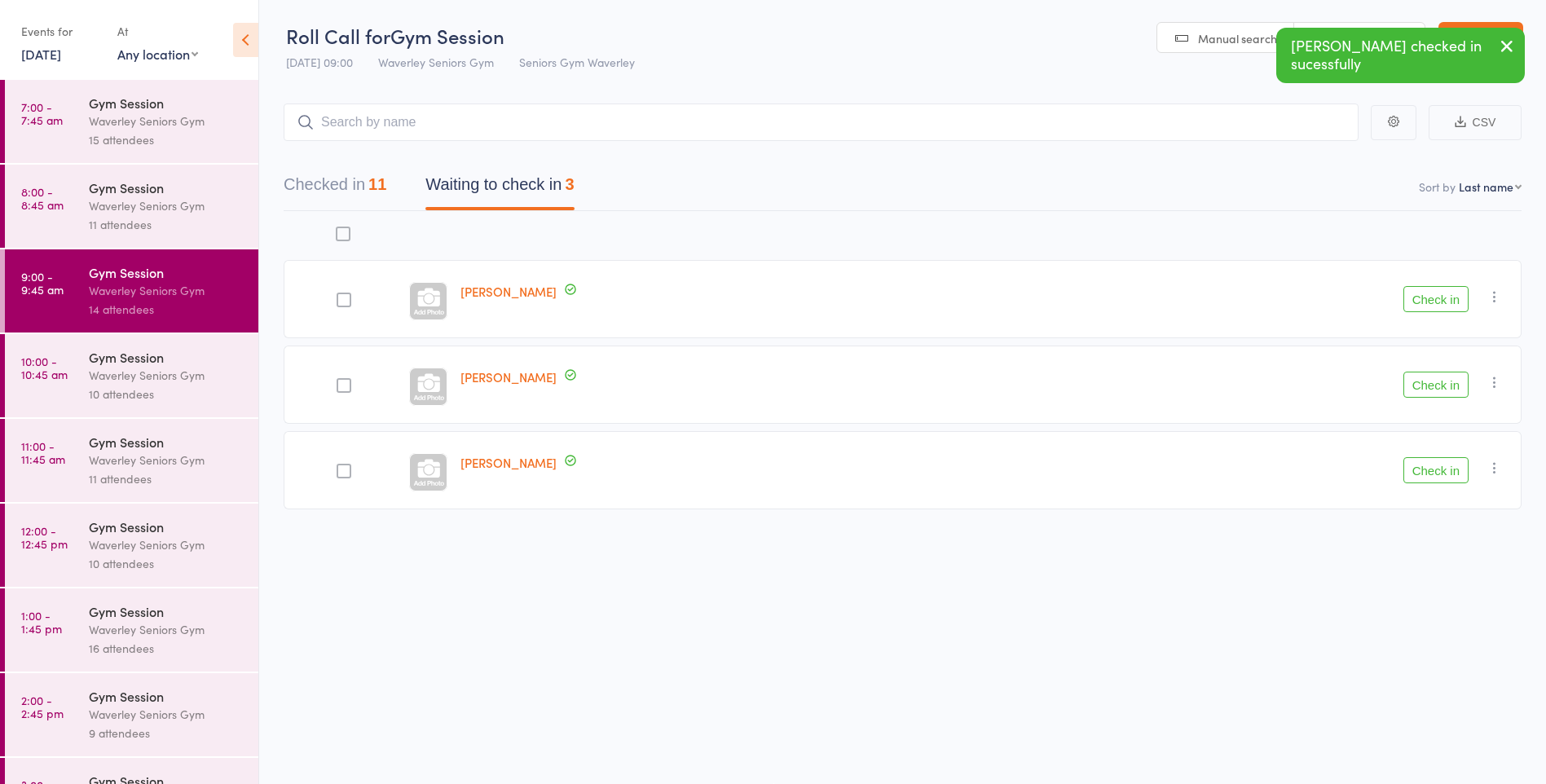
click at [1453, 481] on button "Check in" at bounding box center [1436, 470] width 65 height 26
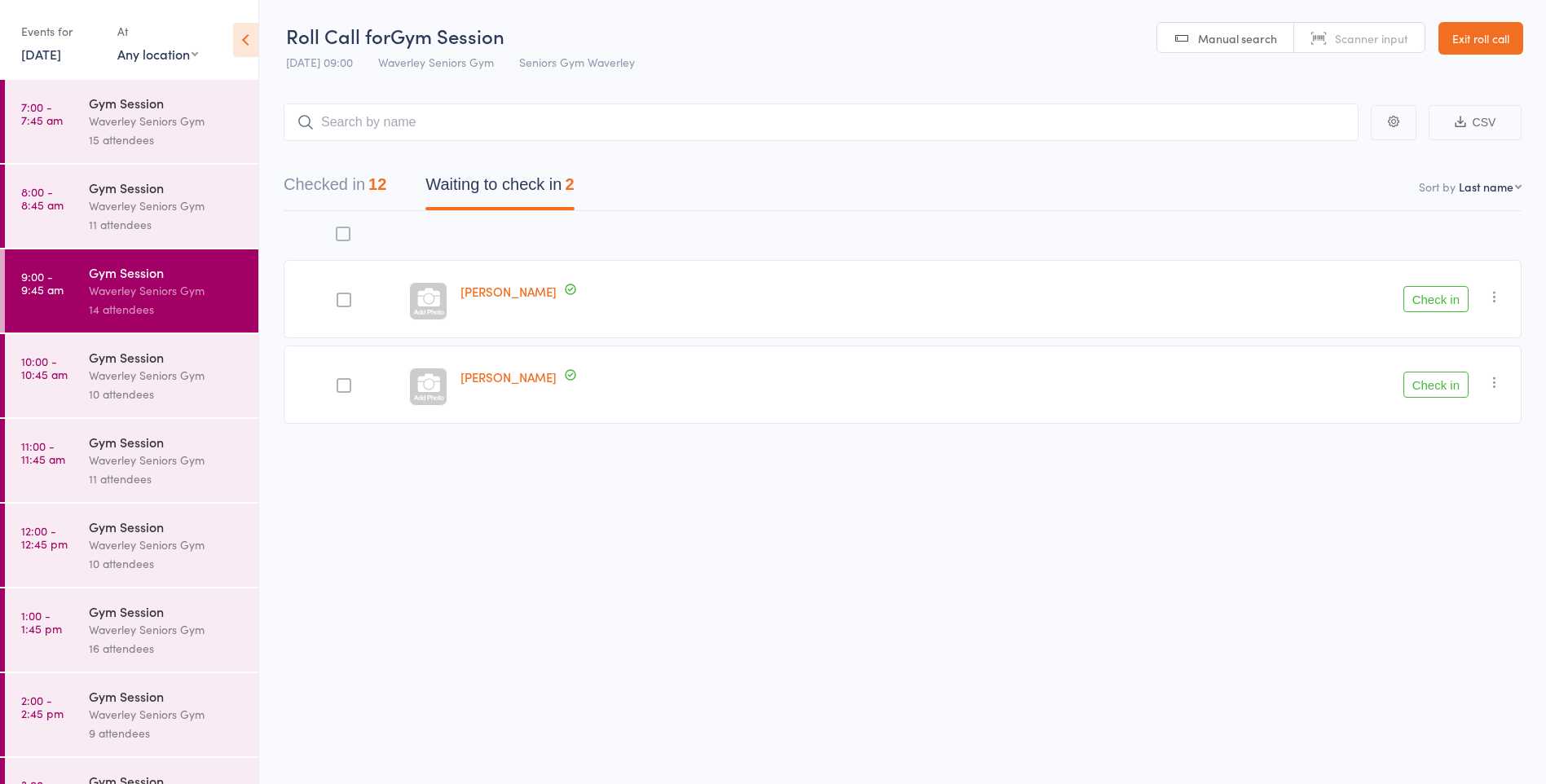
click at [1427, 391] on button "Check in" at bounding box center [1436, 385] width 65 height 26
click at [1436, 304] on button "Check in" at bounding box center [1436, 299] width 65 height 26
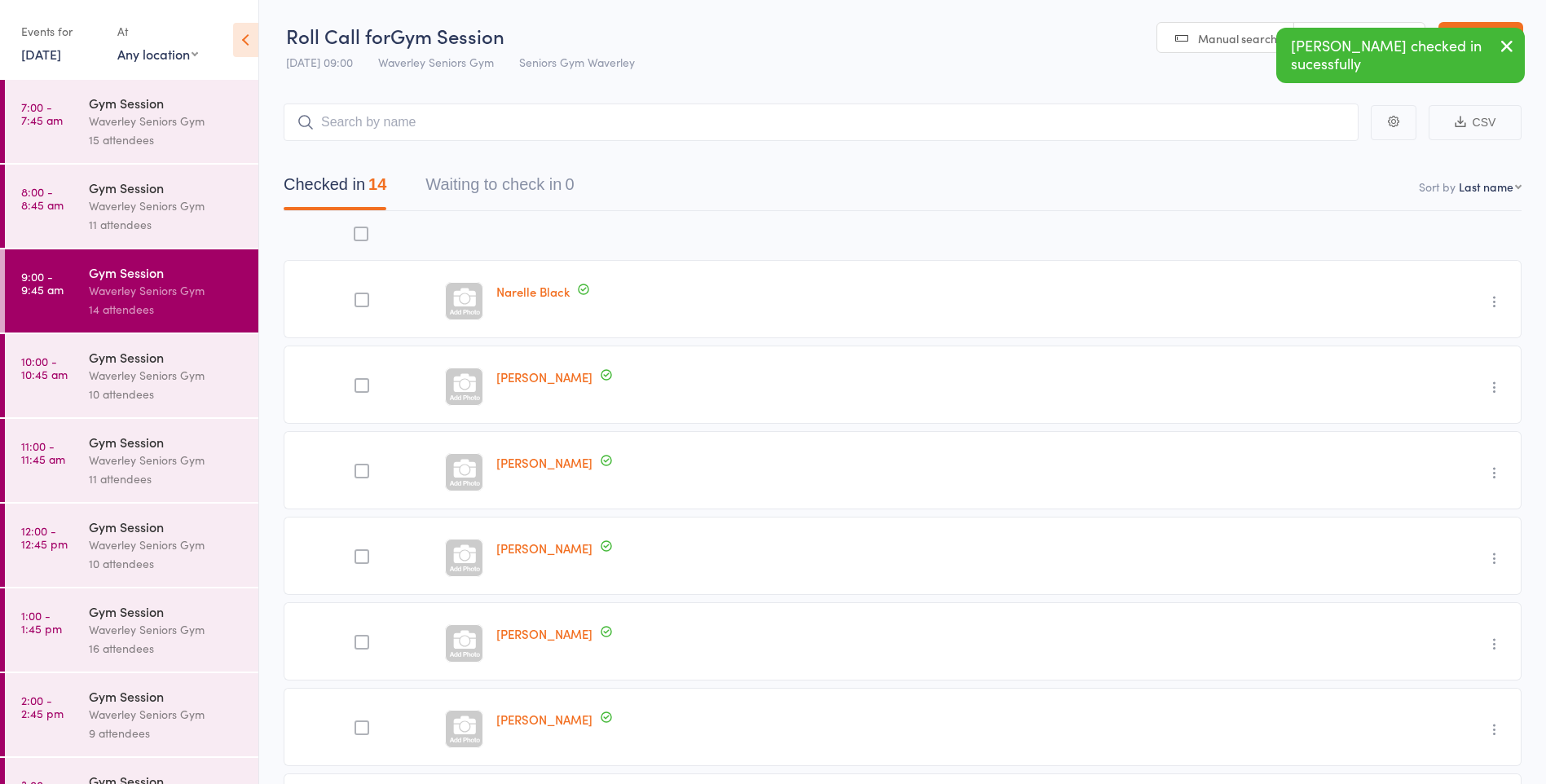
click at [108, 376] on div "Waverley Seniors Gym" at bounding box center [166, 375] width 156 height 19
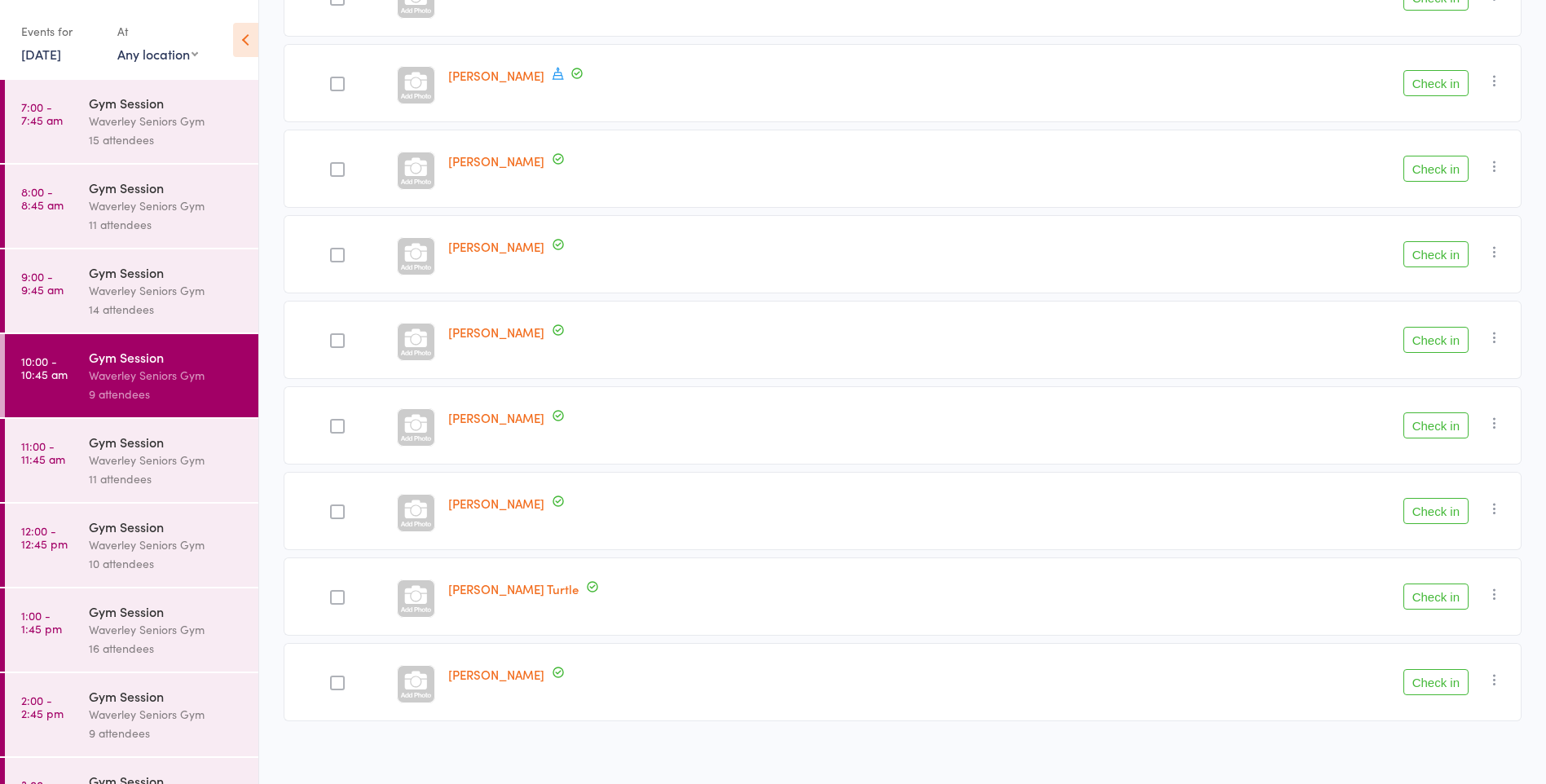
scroll to position [312, 0]
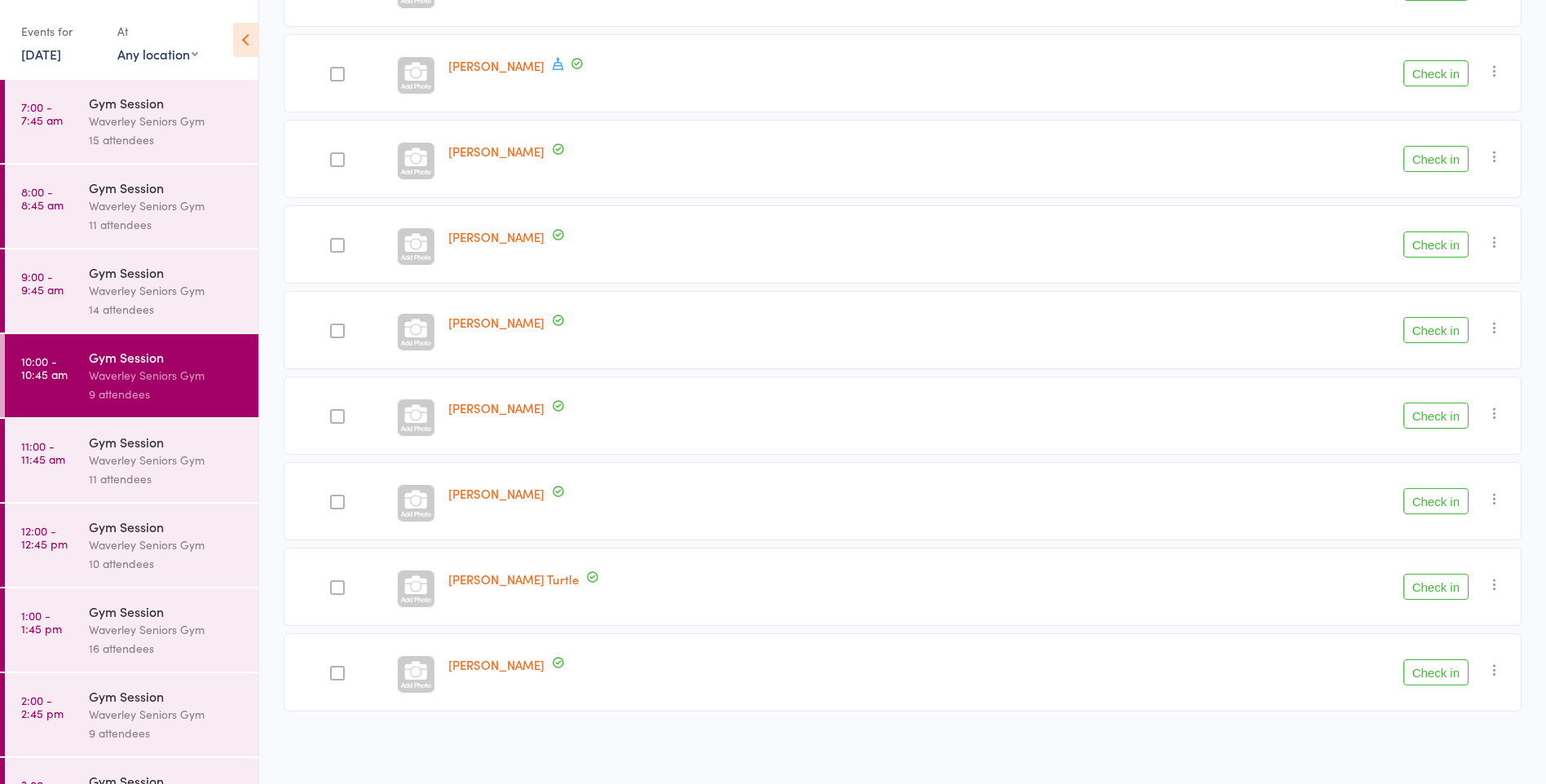
click at [1467, 338] on button "Check in" at bounding box center [1436, 330] width 65 height 26
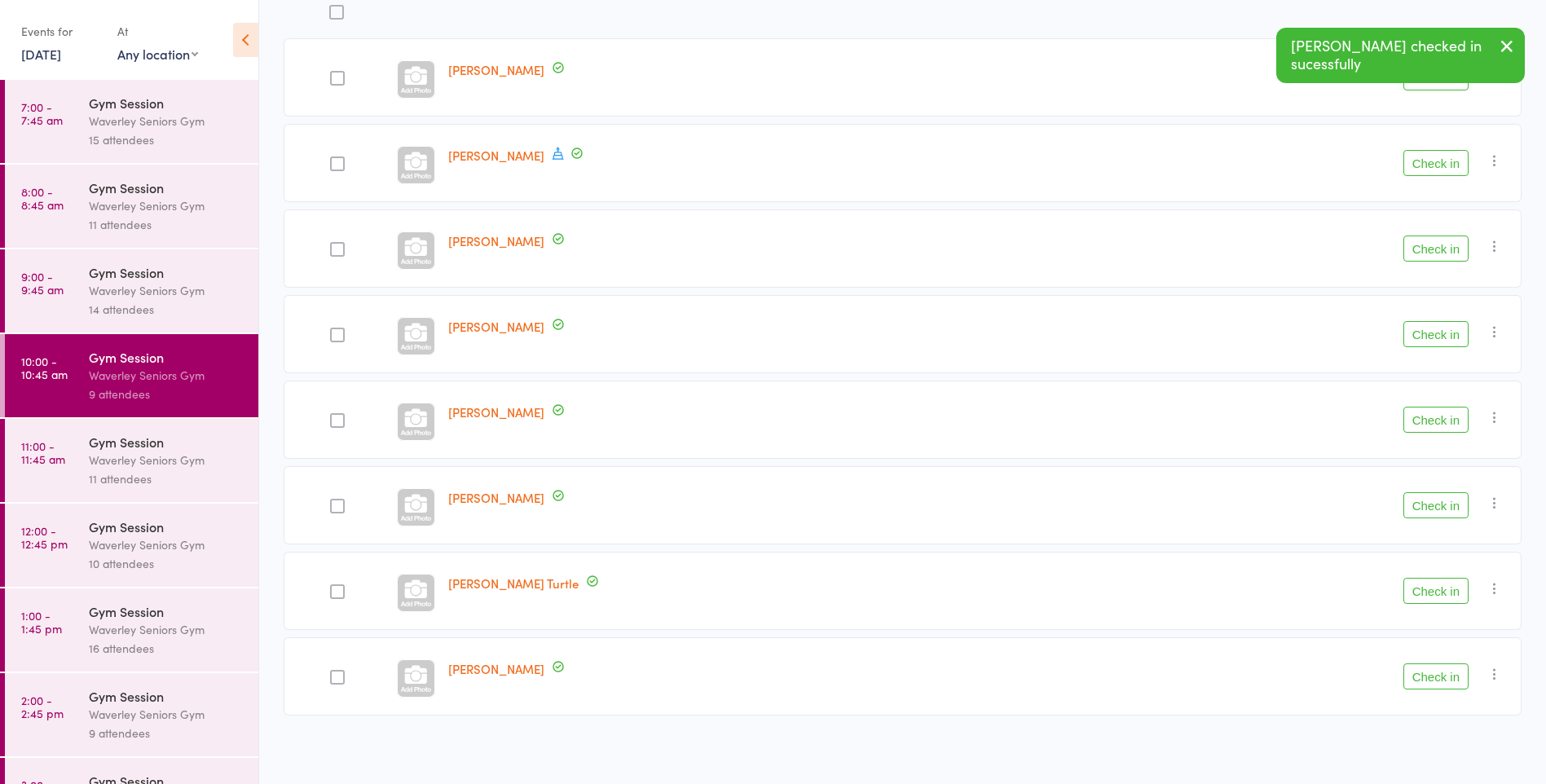
scroll to position [220, 0]
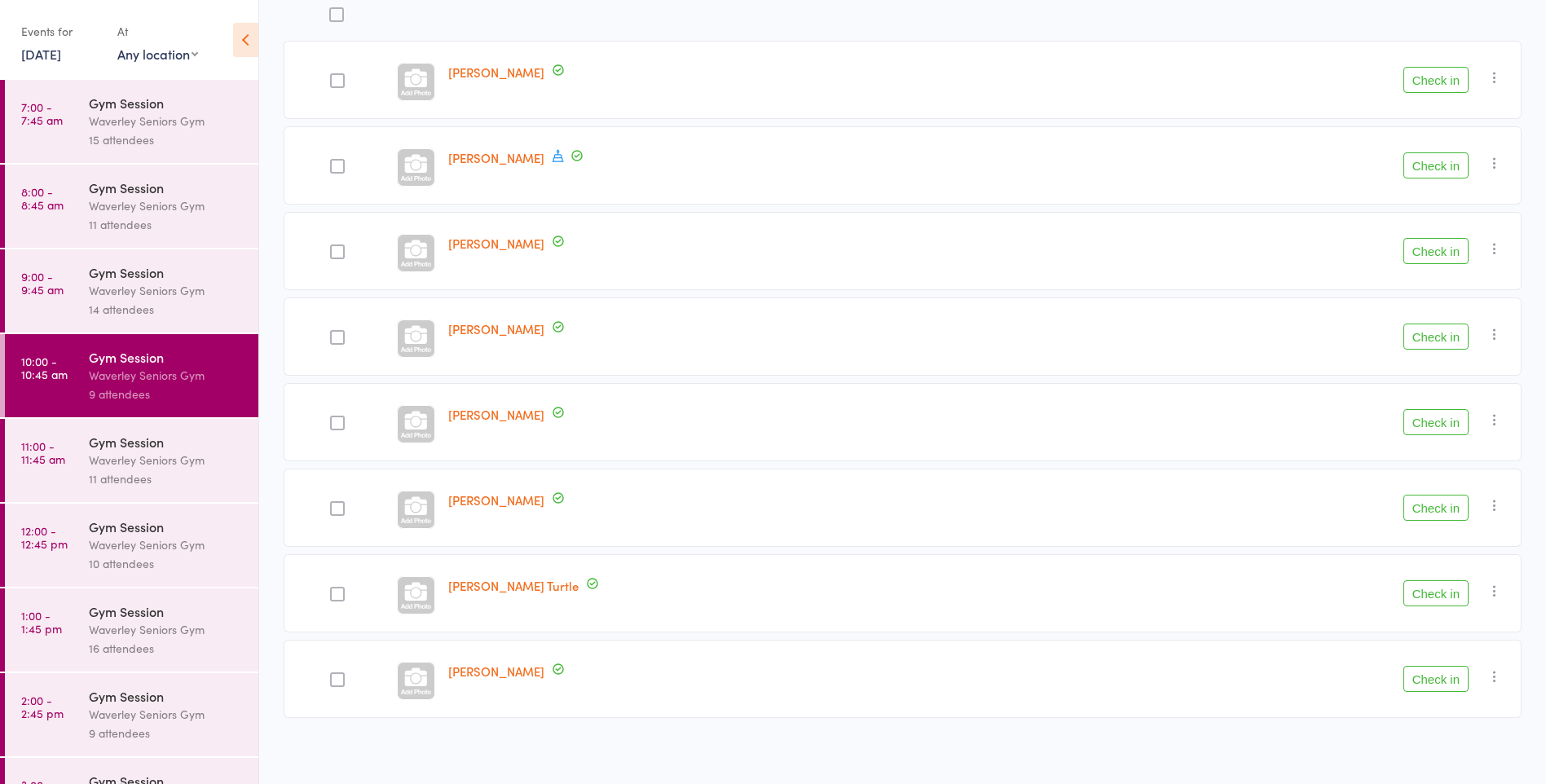
click at [1436, 679] on button "Check in" at bounding box center [1436, 678] width 65 height 26
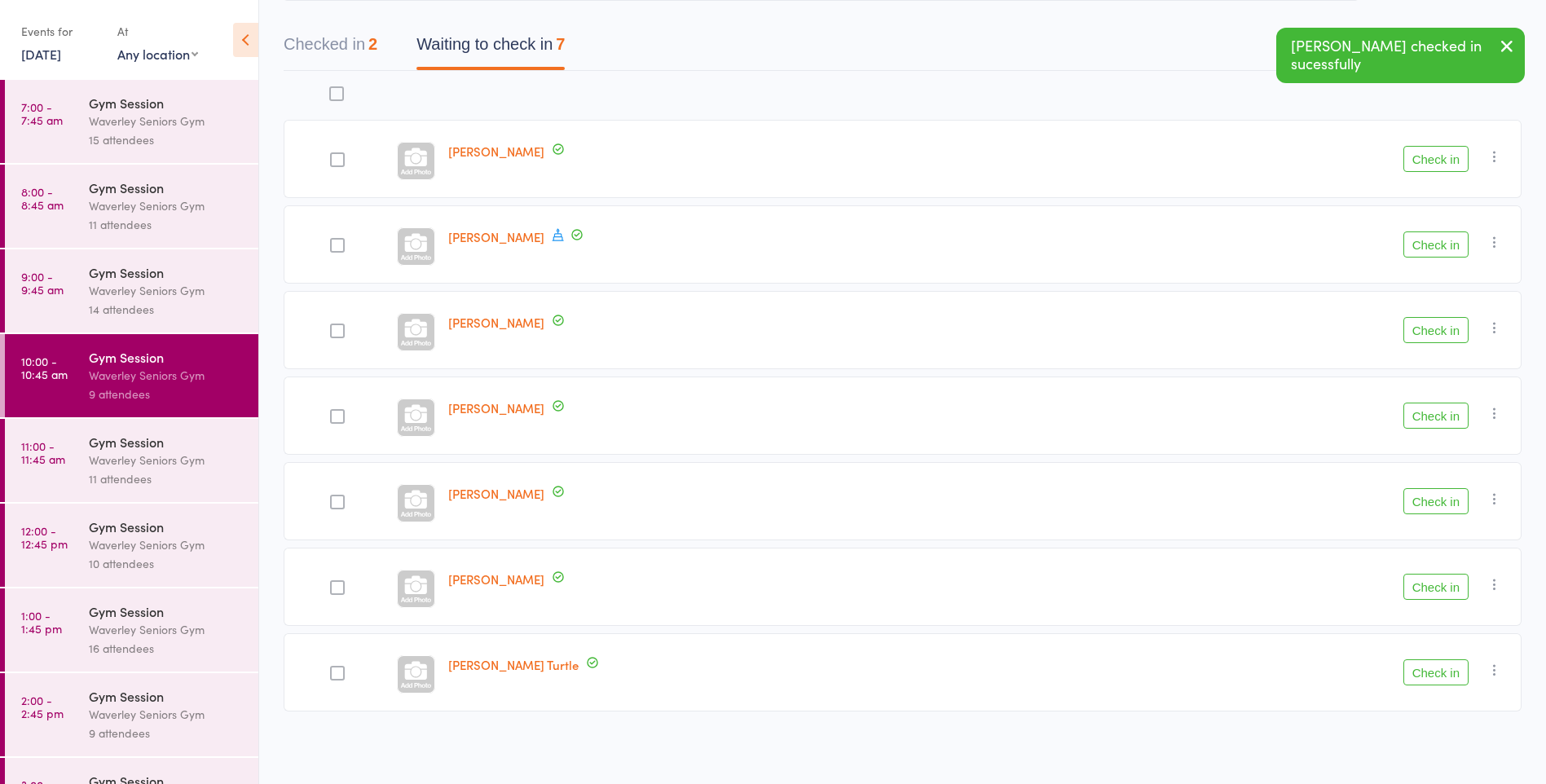
click at [1451, 581] on button "Check in" at bounding box center [1436, 587] width 65 height 26
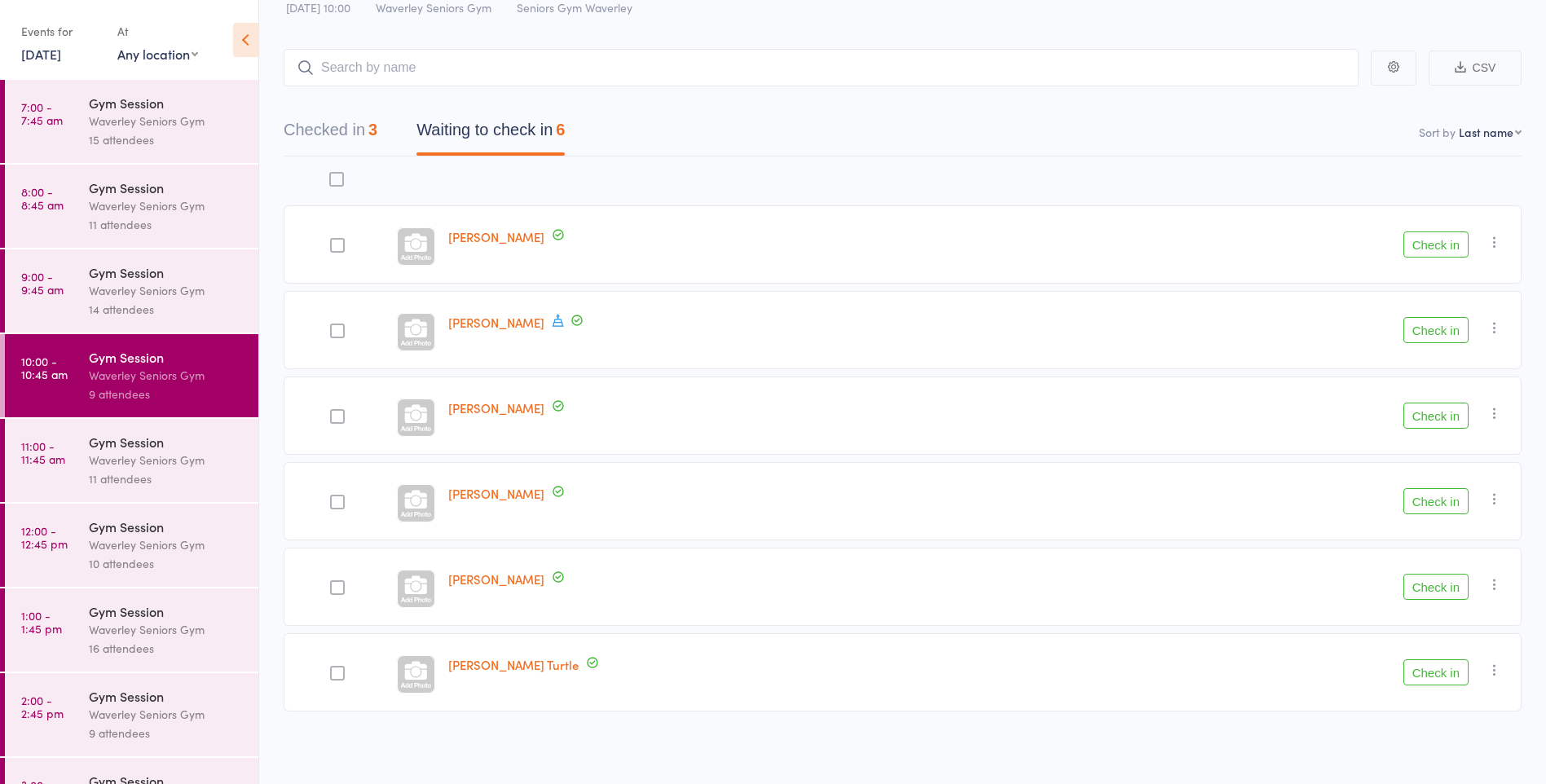
click at [340, 506] on div at bounding box center [337, 502] width 15 height 15
click at [334, 497] on input "checkbox" at bounding box center [334, 497] width 0 height 0
click at [1480, 749] on button "Check in" at bounding box center [1477, 750] width 77 height 35
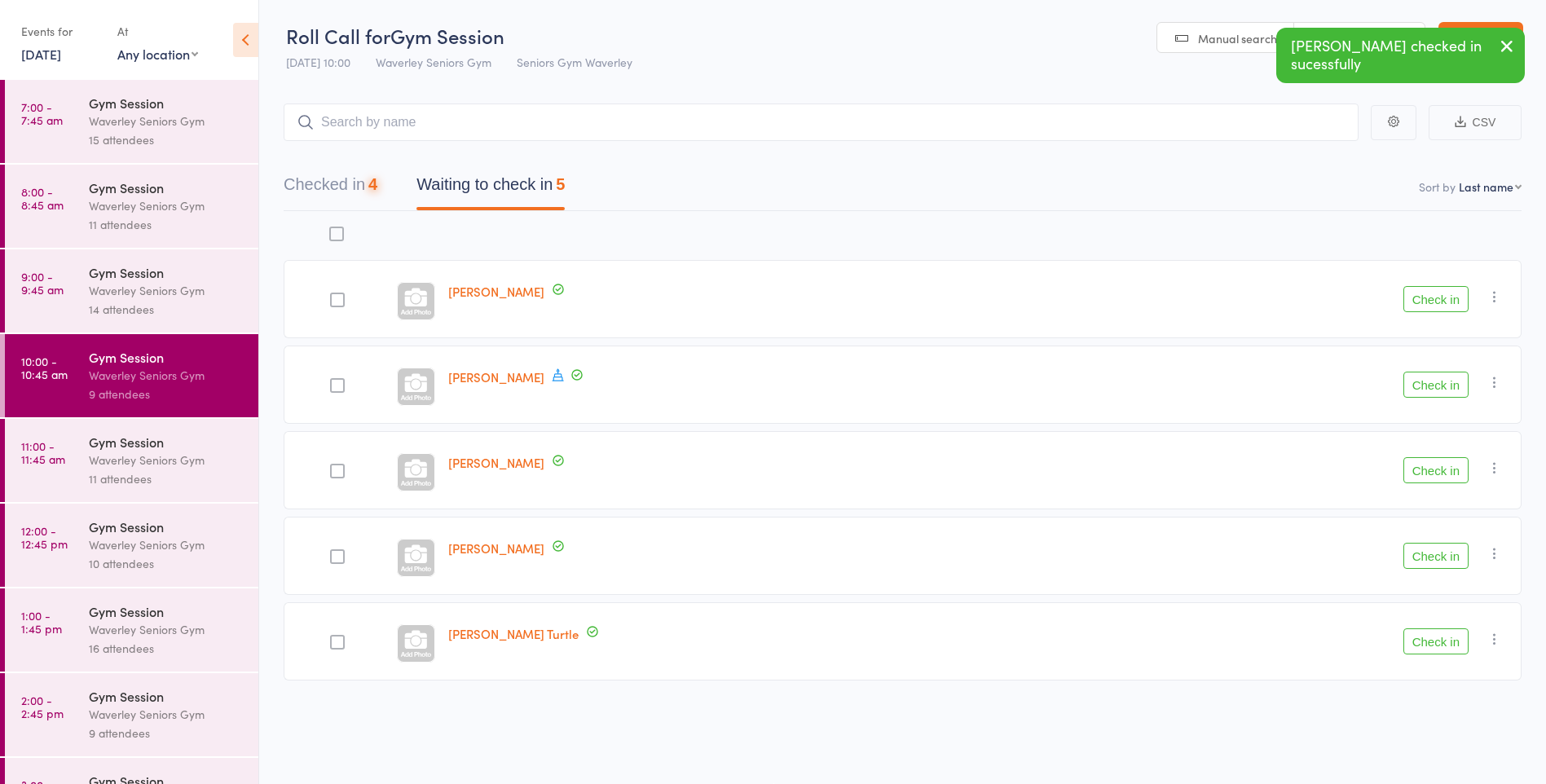
scroll to position [1, 0]
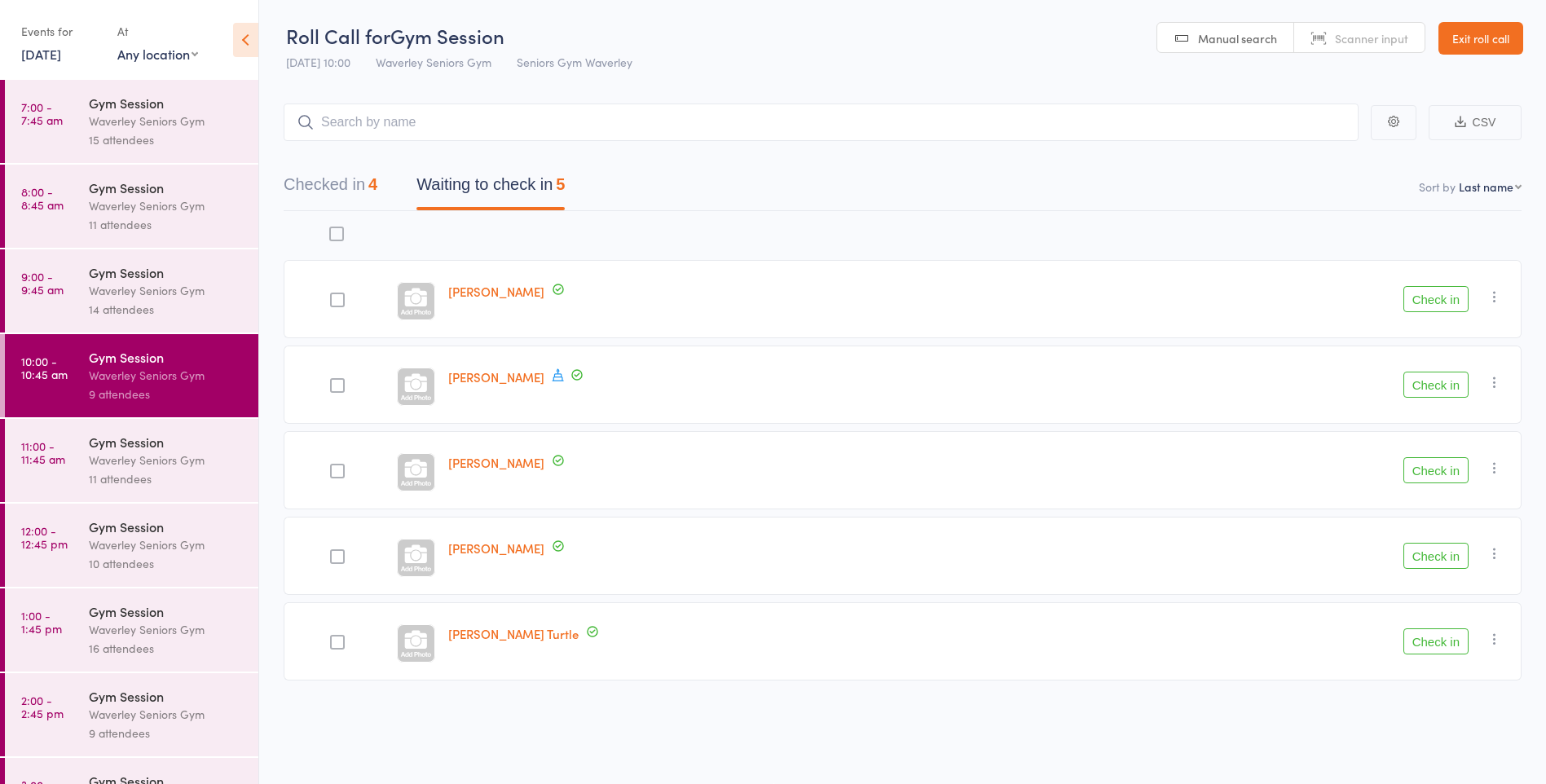
click at [342, 304] on div at bounding box center [337, 300] width 15 height 15
click at [334, 295] on input "checkbox" at bounding box center [334, 295] width 0 height 0
click at [1426, 290] on button "Check in" at bounding box center [1436, 299] width 65 height 26
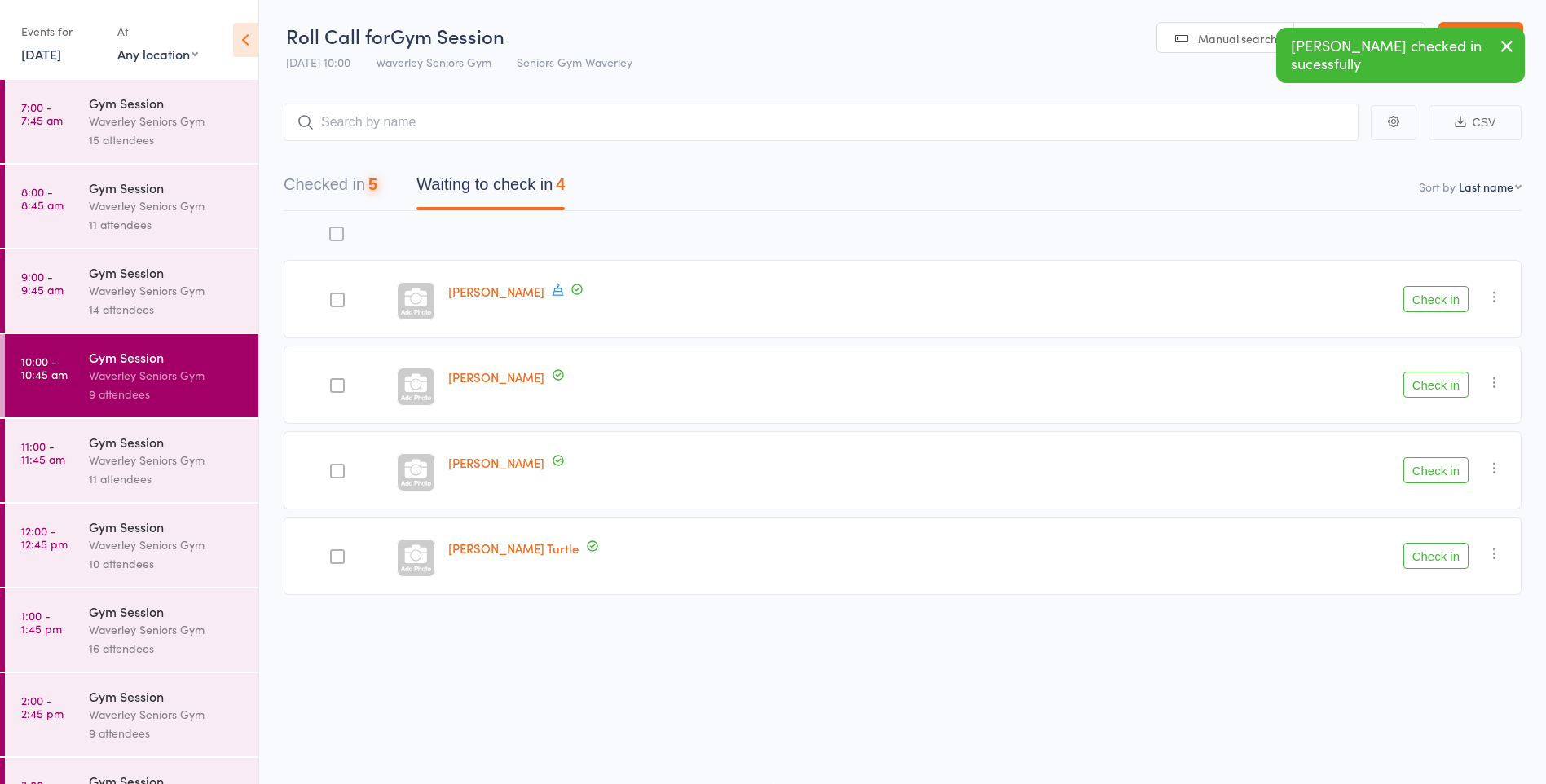
click at [1430, 306] on button "Check in" at bounding box center [1436, 299] width 65 height 26
click at [1444, 301] on button "Check in" at bounding box center [1436, 299] width 65 height 26
click at [1438, 300] on button "Check in" at bounding box center [1436, 299] width 65 height 26
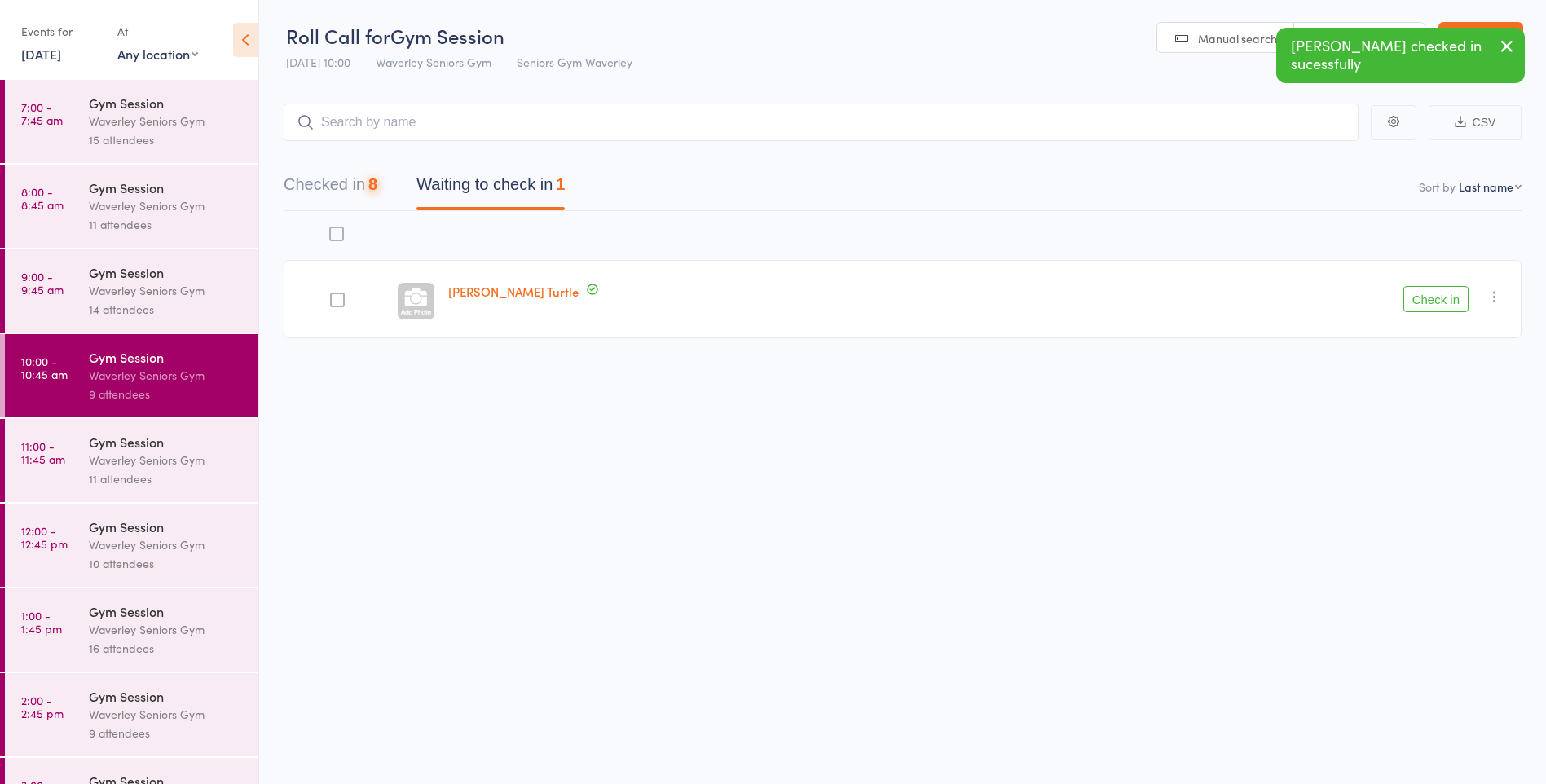
click at [1434, 311] on button "Check in" at bounding box center [1436, 299] width 65 height 26
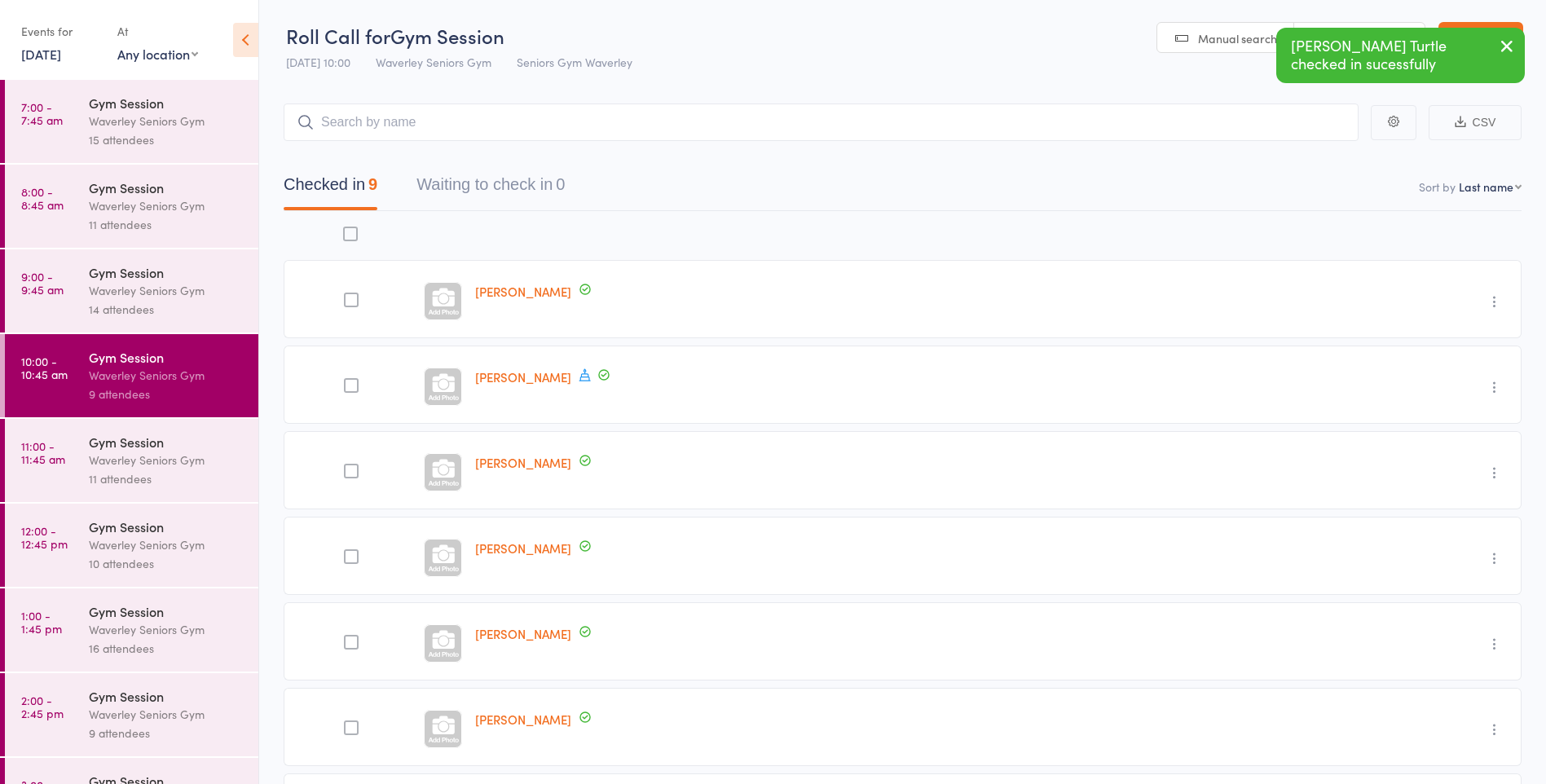
click at [105, 435] on div "Gym Session" at bounding box center [166, 441] width 156 height 18
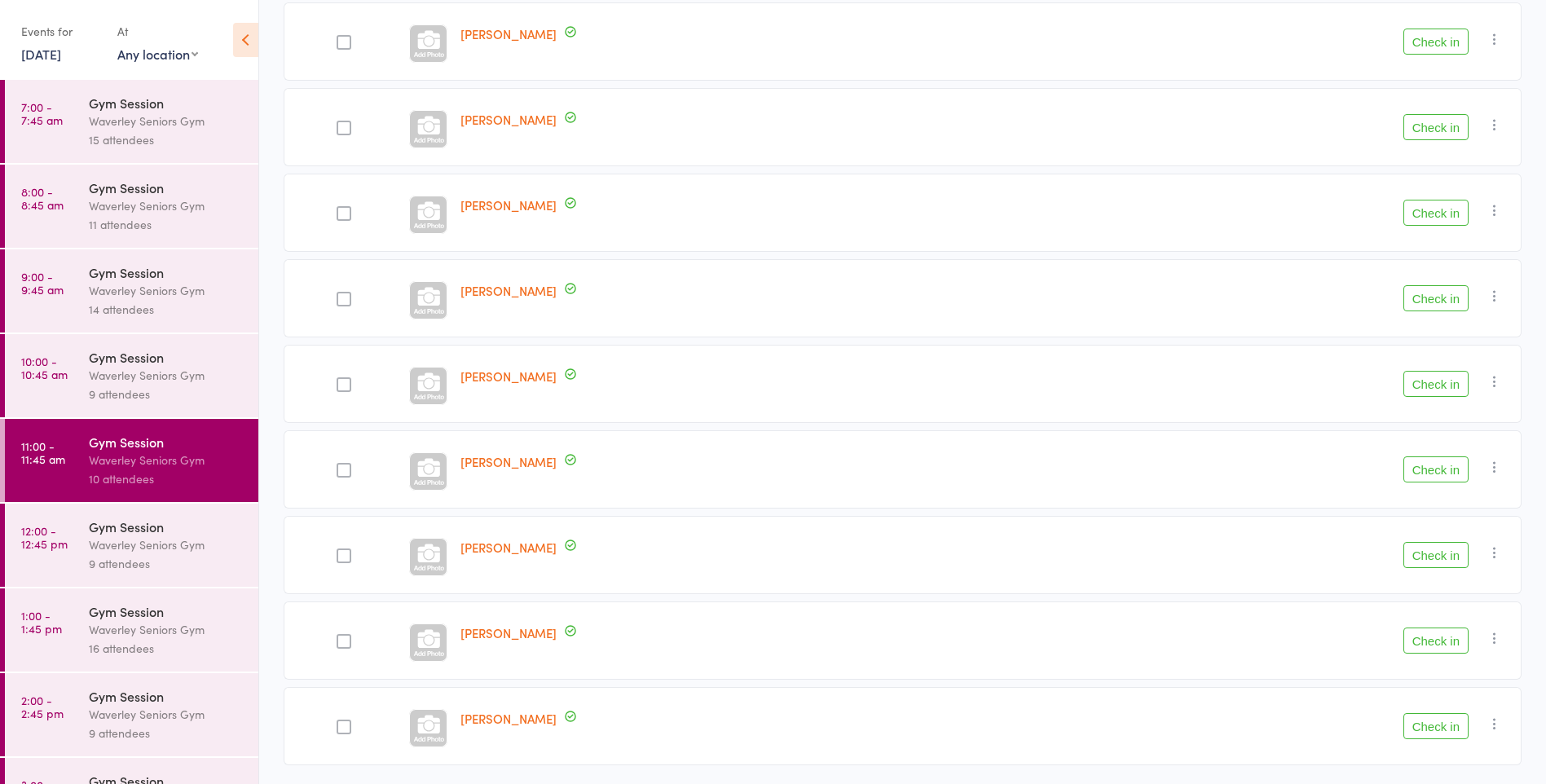
scroll to position [397, 0]
